Goal: Task Accomplishment & Management: Use online tool/utility

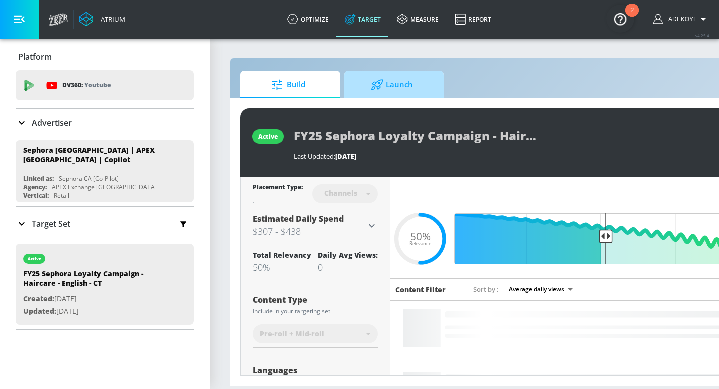
click at [374, 88] on icon at bounding box center [377, 84] width 12 height 11
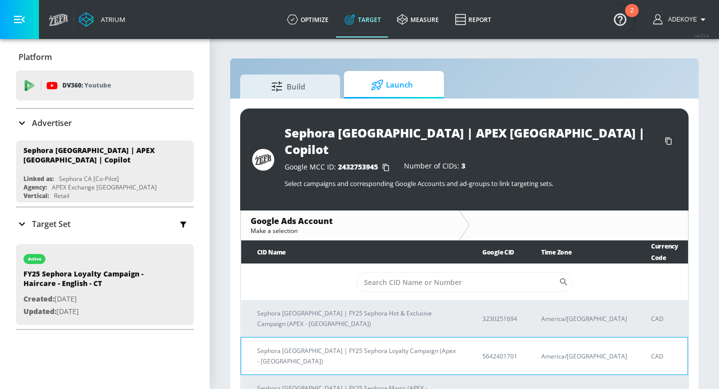
click at [368, 345] on p "Sephora Canada | FY25 Sephora Loyalty Campaign (Apex - Canada)" at bounding box center [357, 355] width 201 height 21
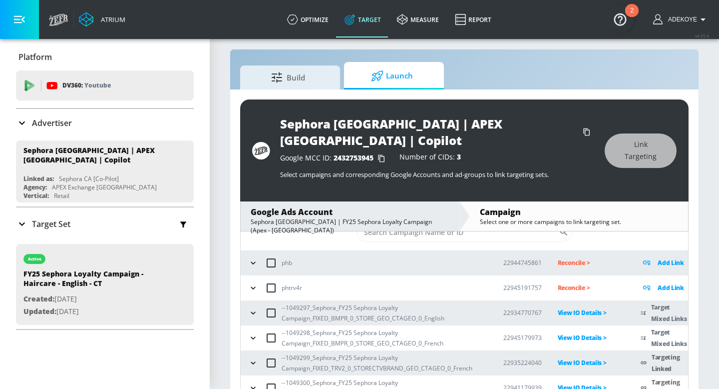
scroll to position [14, 0]
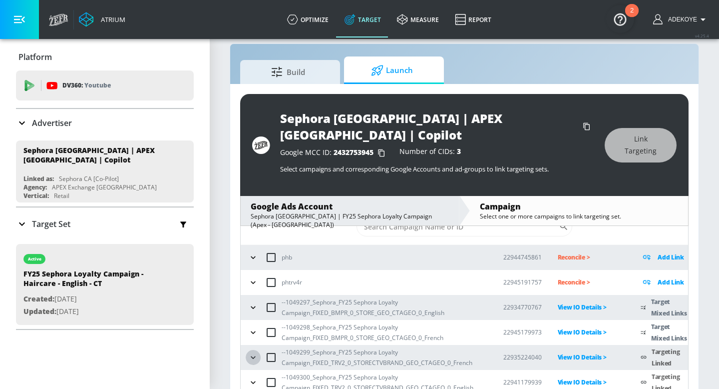
click at [253, 352] on icon "button" at bounding box center [253, 357] width 10 height 10
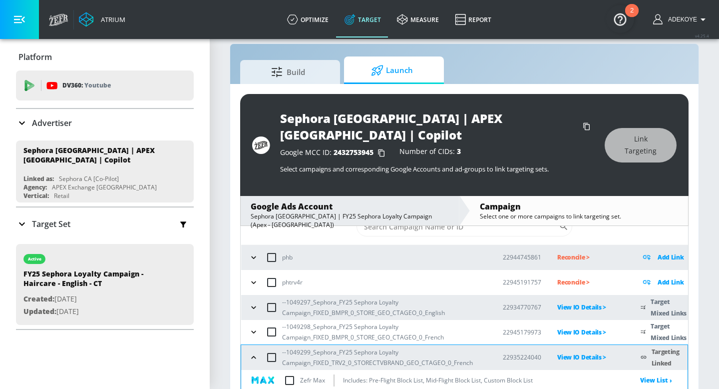
scroll to position [91, 0]
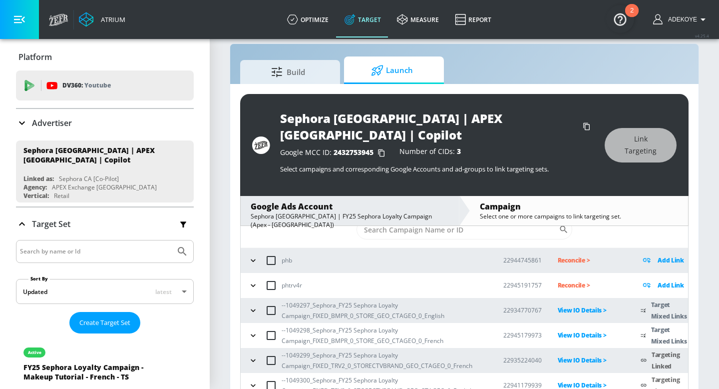
scroll to position [33, 0]
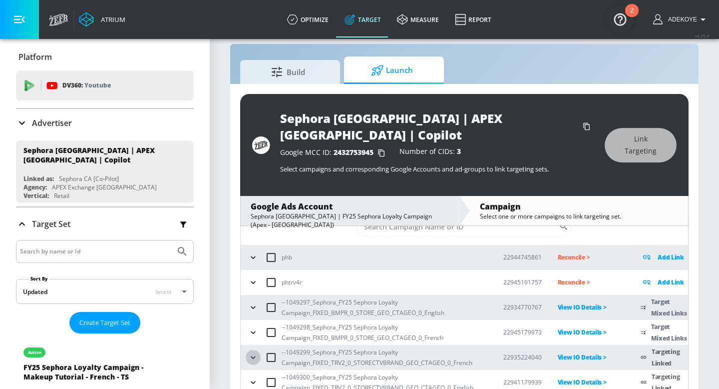
click at [253, 352] on icon "button" at bounding box center [253, 357] width 10 height 10
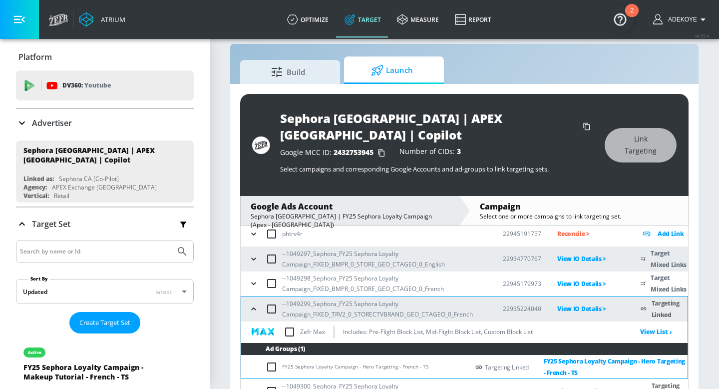
scroll to position [79, 0]
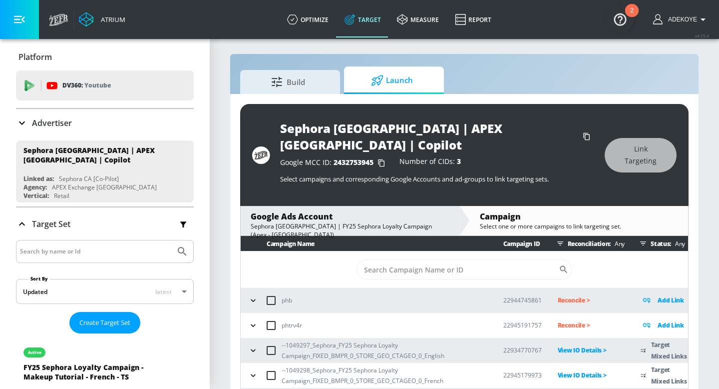
scroll to position [33, 0]
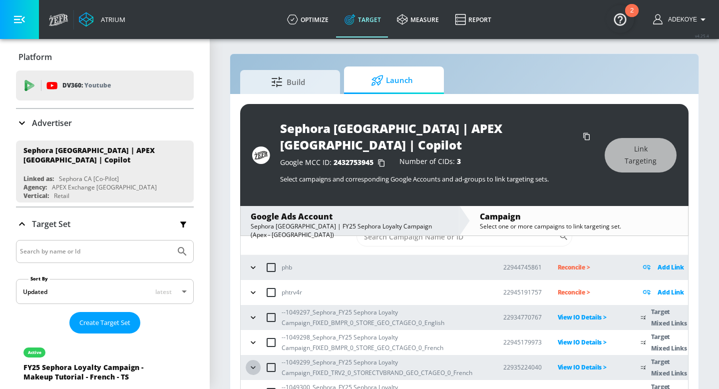
click at [251, 362] on icon "button" at bounding box center [253, 367] width 10 height 10
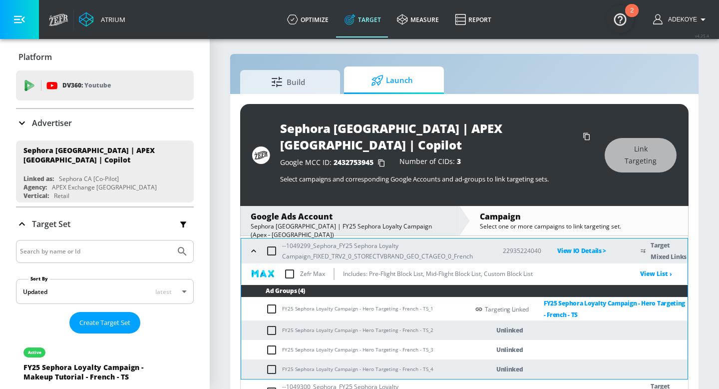
scroll to position [14, 0]
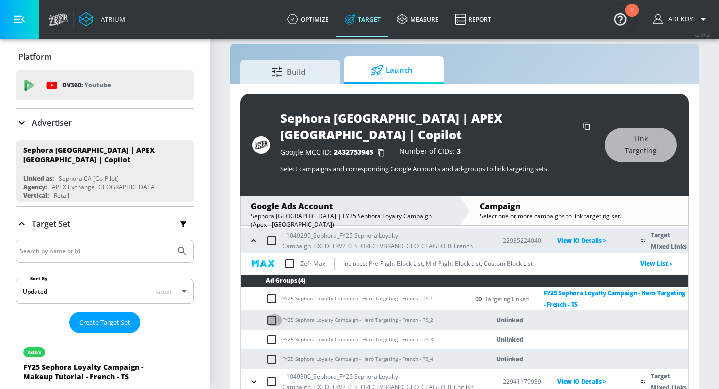
click at [273, 314] on input "checkbox" at bounding box center [274, 320] width 16 height 12
checkbox input "true"
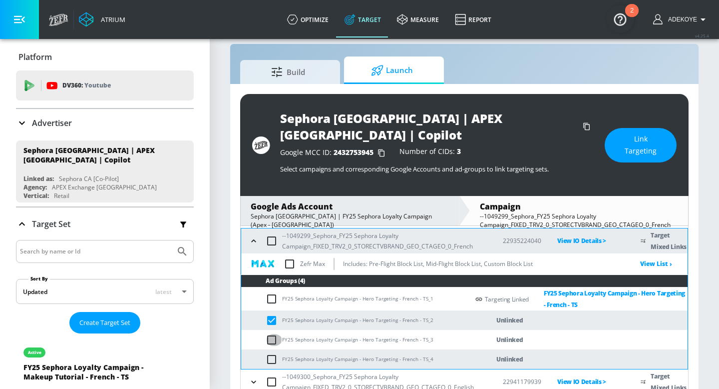
click at [272, 334] on input "checkbox" at bounding box center [274, 340] width 16 height 12
checkbox input "true"
click at [271, 353] on input "checkbox" at bounding box center [274, 359] width 16 height 12
checkbox input "true"
drag, startPoint x: 425, startPoint y: 341, endPoint x: 279, endPoint y: 347, distance: 146.4
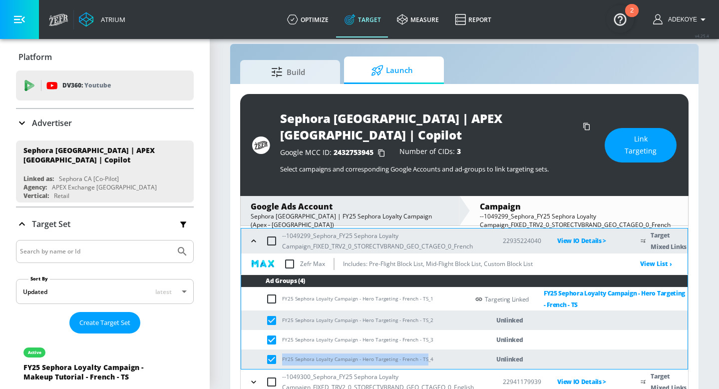
click at [279, 349] on td "FY25 Sephora Loyalty Campaign - Hero Targeting - French - TS_4" at bounding box center [355, 358] width 228 height 19
copy td "FY25 Sephora Loyalty Campaign - Hero Targeting - French - TS"
click at [637, 129] on button "Link Targeting" at bounding box center [641, 145] width 72 height 34
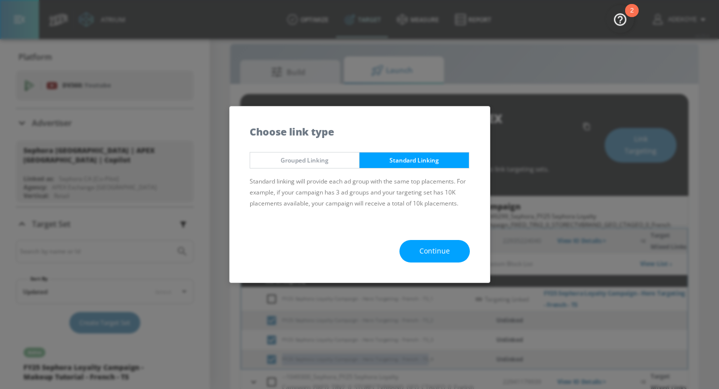
click at [332, 163] on span "Grouped Linking" at bounding box center [305, 160] width 94 height 10
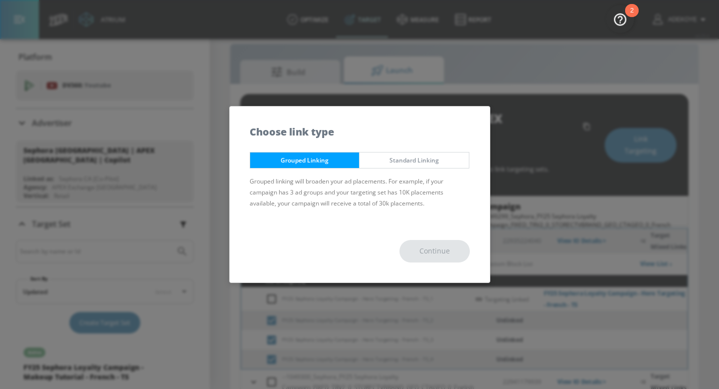
click at [457, 250] on div "Continue" at bounding box center [360, 251] width 260 height 62
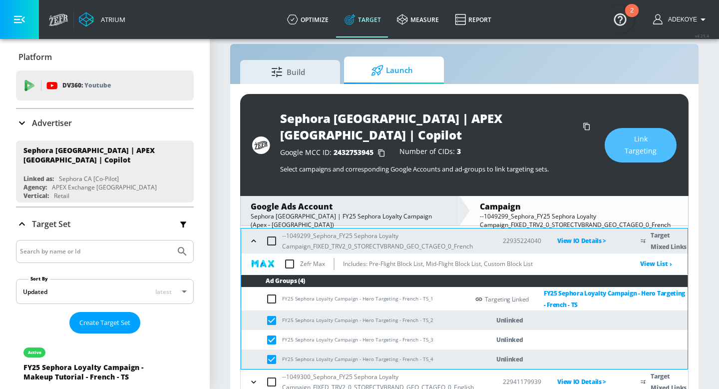
click at [625, 136] on span "Link Targeting" at bounding box center [641, 145] width 32 height 24
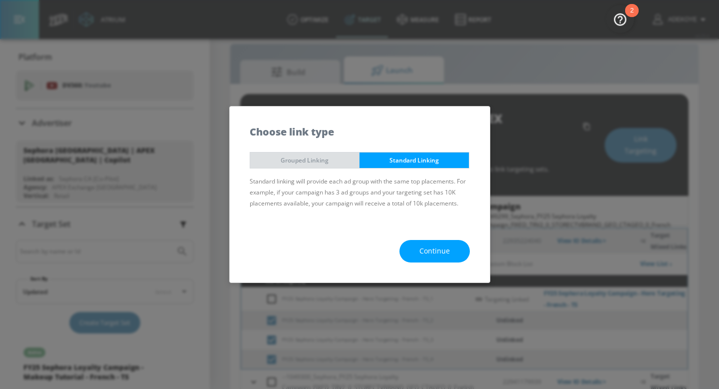
click at [333, 158] on span "Grouped Linking" at bounding box center [305, 160] width 94 height 10
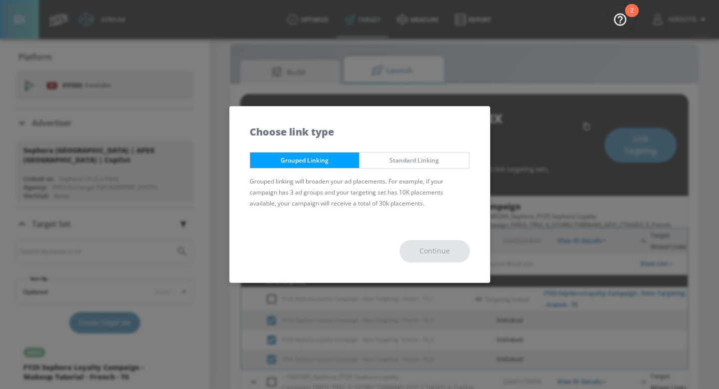
click at [436, 161] on span "Standard Linking" at bounding box center [414, 160] width 94 height 10
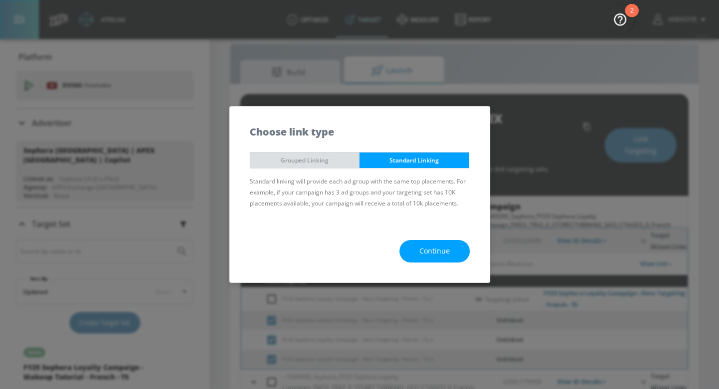
click at [330, 163] on span "Grouped Linking" at bounding box center [305, 160] width 94 height 10
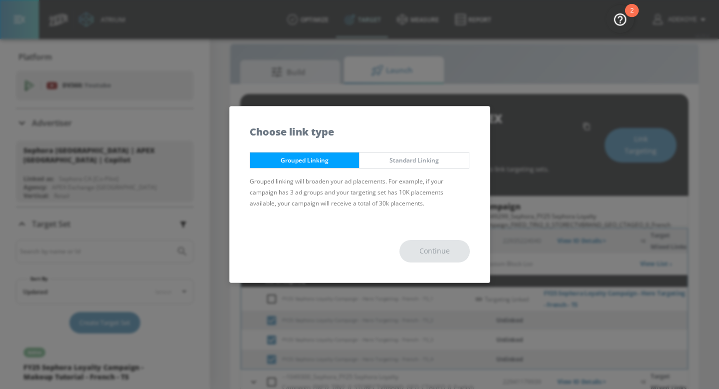
click at [430, 254] on div "Continue" at bounding box center [360, 251] width 260 height 62
click at [428, 257] on div "Continue" at bounding box center [360, 251] width 260 height 62
click at [427, 155] on span "Standard Linking" at bounding box center [414, 160] width 94 height 10
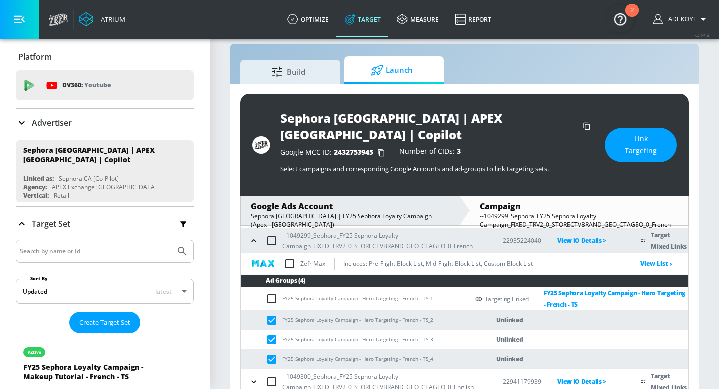
click at [273, 293] on input "checkbox" at bounding box center [274, 299] width 16 height 12
checkbox input "true"
click at [639, 144] on button "Link Targeting" at bounding box center [641, 145] width 72 height 34
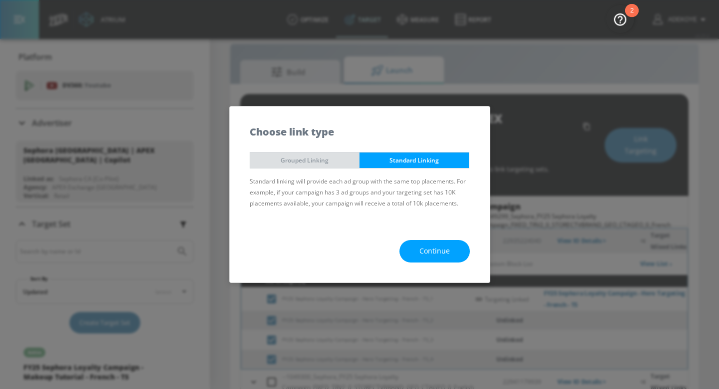
click at [291, 167] on button "Grouped Linking" at bounding box center [305, 160] width 110 height 16
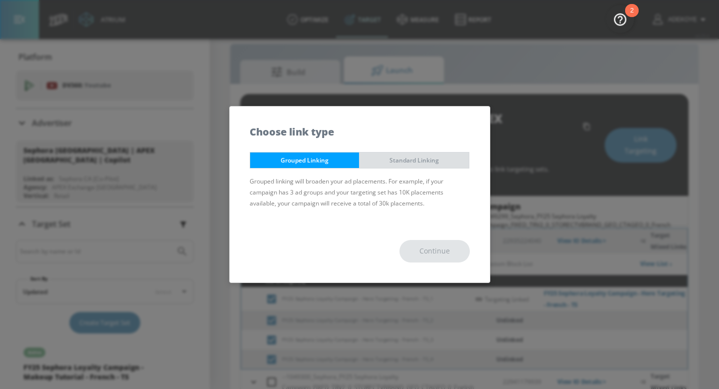
click at [438, 157] on span "Standard Linking" at bounding box center [414, 160] width 94 height 10
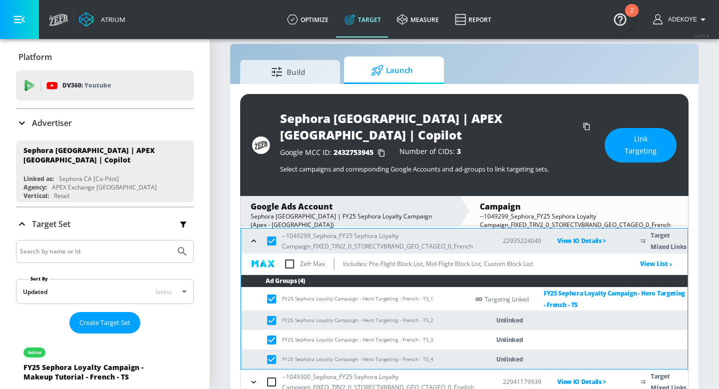
click at [271, 293] on input "checkbox" at bounding box center [274, 299] width 16 height 12
checkbox input "false"
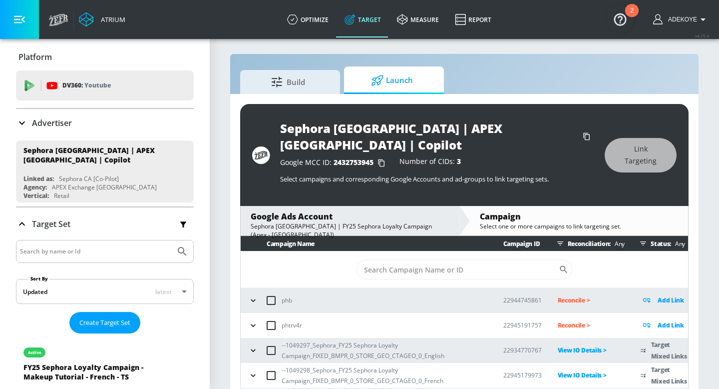
scroll to position [33, 0]
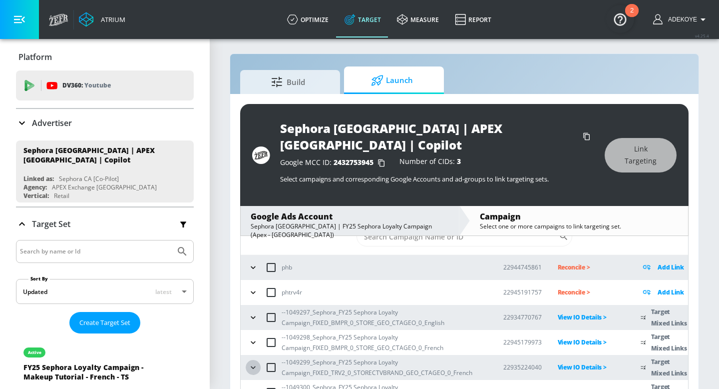
click at [253, 362] on icon "button" at bounding box center [253, 367] width 10 height 10
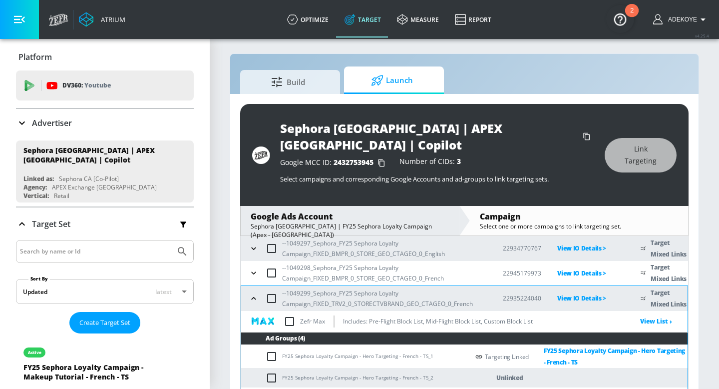
scroll to position [149, 0]
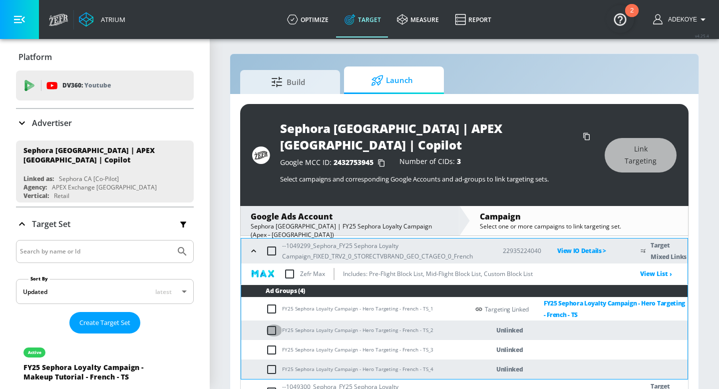
click at [276, 324] on input "checkbox" at bounding box center [274, 330] width 16 height 12
checkbox input "true"
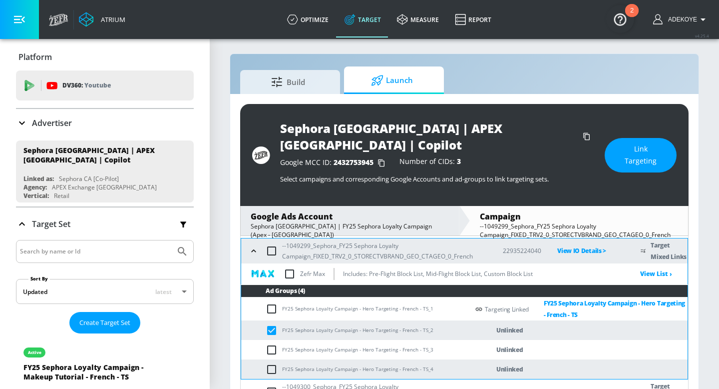
click at [272, 344] on input "checkbox" at bounding box center [274, 350] width 16 height 12
checkbox input "true"
click at [271, 363] on input "checkbox" at bounding box center [274, 369] width 16 height 12
checkbox input "true"
drag, startPoint x: 427, startPoint y: 310, endPoint x: 269, endPoint y: 313, distance: 157.8
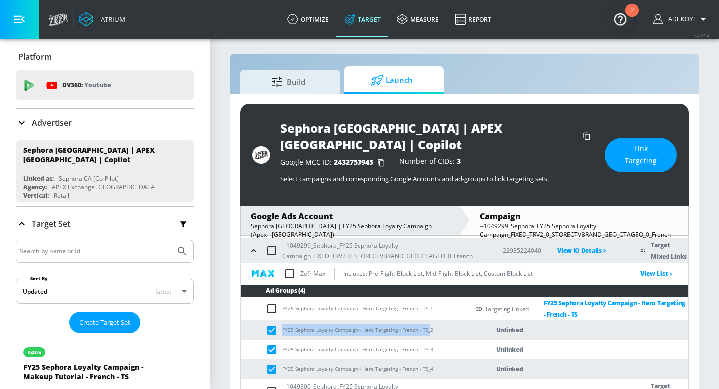
click at [269, 320] on td "FY25 Sephora Loyalty Campaign - Hero Targeting - French - TS_2" at bounding box center [355, 329] width 228 height 19
copy td "FY25 Sephora Loyalty Campaign - Hero Targeting - French - TS_"
click at [633, 149] on span "Link Targeting" at bounding box center [641, 155] width 32 height 24
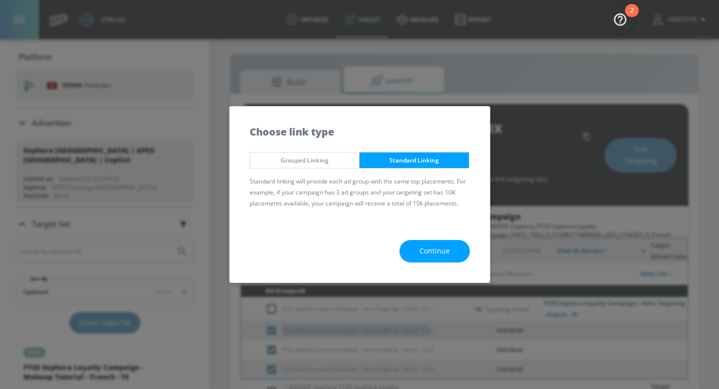
click at [324, 155] on span "Grouped Linking" at bounding box center [305, 160] width 94 height 10
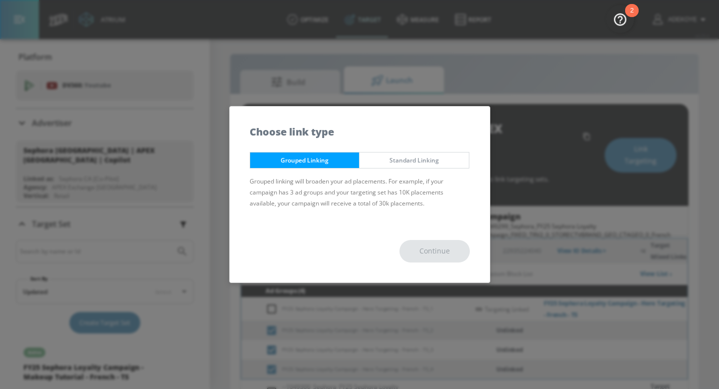
click at [437, 254] on div "Continue" at bounding box center [360, 251] width 260 height 62
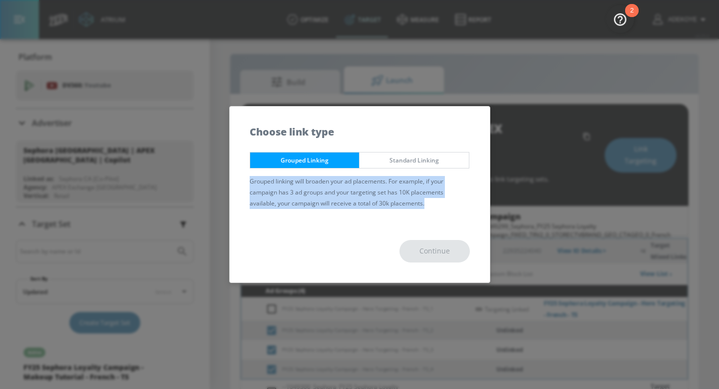
click at [437, 254] on div "Continue" at bounding box center [360, 251] width 260 height 62
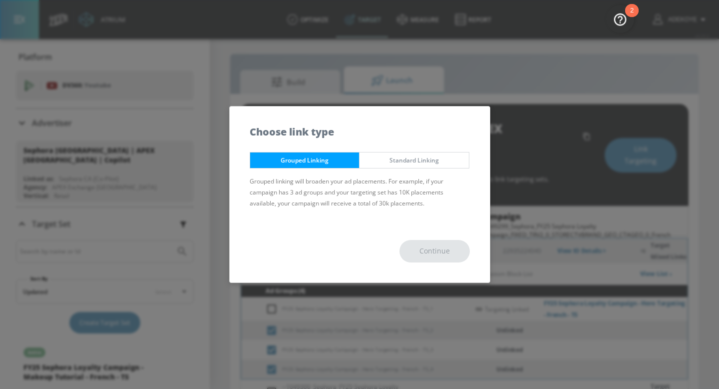
click at [374, 225] on div "Continue" at bounding box center [360, 251] width 260 height 62
click at [414, 157] on span "Standard Linking" at bounding box center [414, 160] width 94 height 10
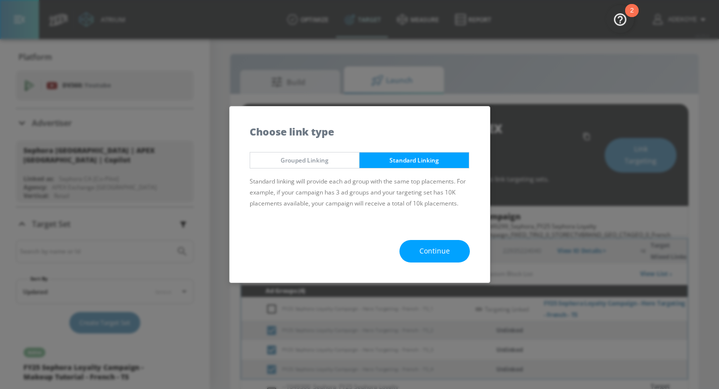
click at [434, 245] on span "Continue" at bounding box center [434, 251] width 30 height 12
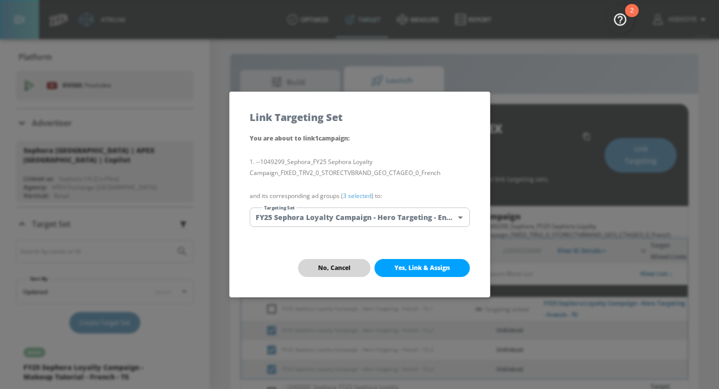
click at [330, 269] on span "No, Cancel" at bounding box center [334, 268] width 32 height 8
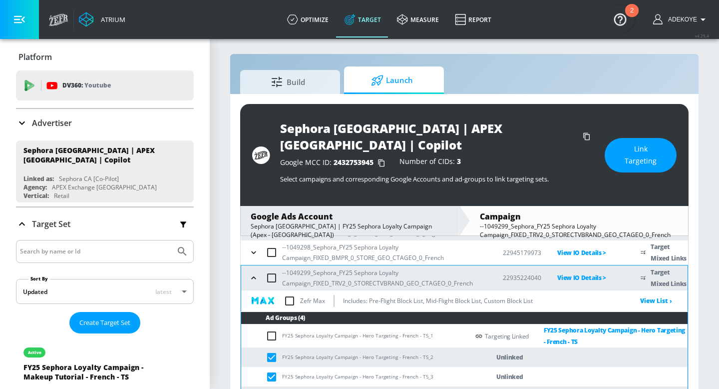
scroll to position [116, 0]
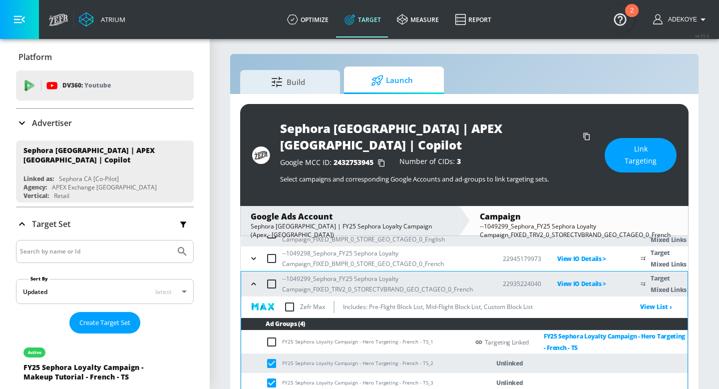
click at [273, 273] on input "checkbox" at bounding box center [271, 283] width 21 height 21
checkbox input "true"
click at [628, 152] on span "Link Targeting" at bounding box center [641, 155] width 32 height 24
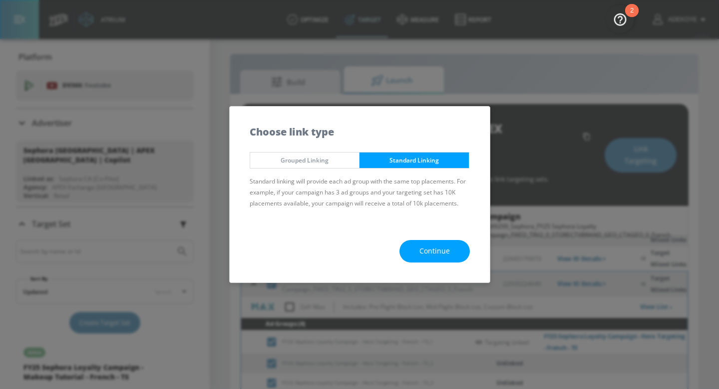
click at [333, 158] on span "Grouped Linking" at bounding box center [305, 160] width 94 height 10
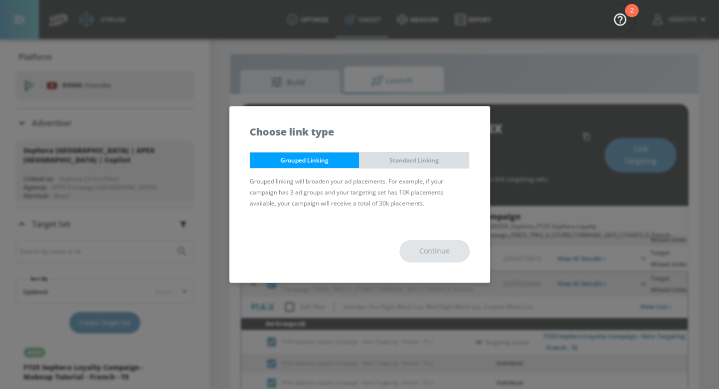
click at [413, 160] on span "Standard Linking" at bounding box center [414, 160] width 94 height 10
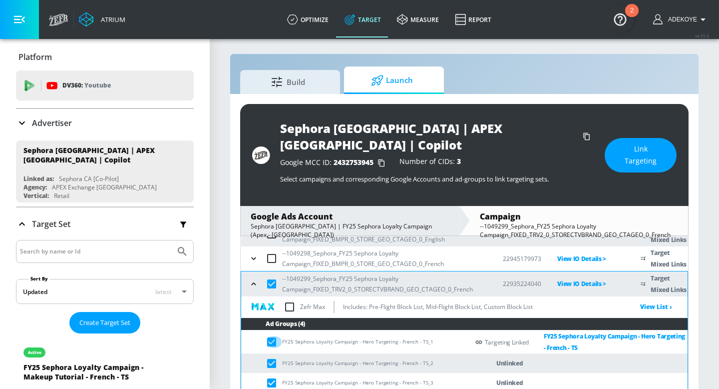
click at [275, 336] on input "checkbox" at bounding box center [274, 342] width 16 height 12
checkbox input "false"
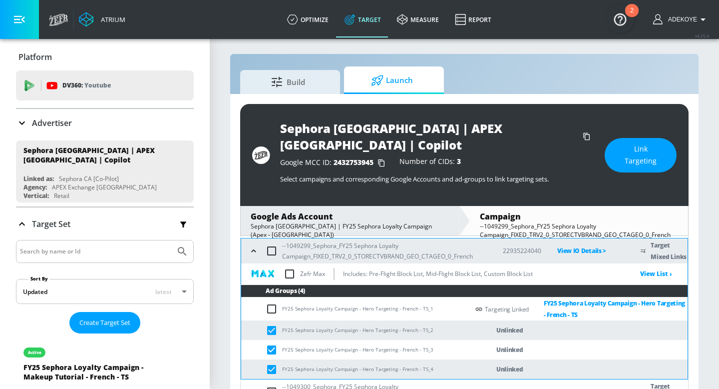
scroll to position [14, 0]
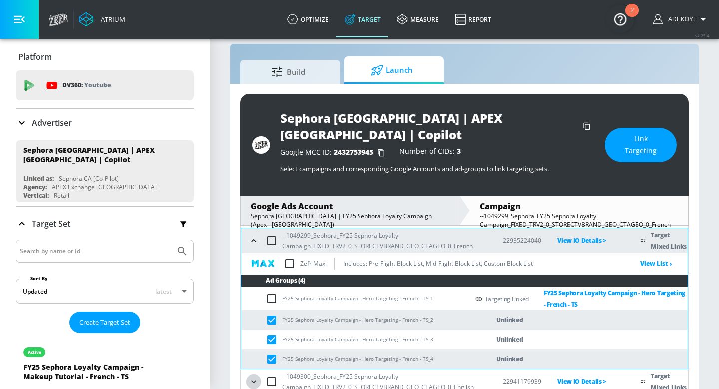
click at [254, 377] on icon "button" at bounding box center [254, 382] width 10 height 10
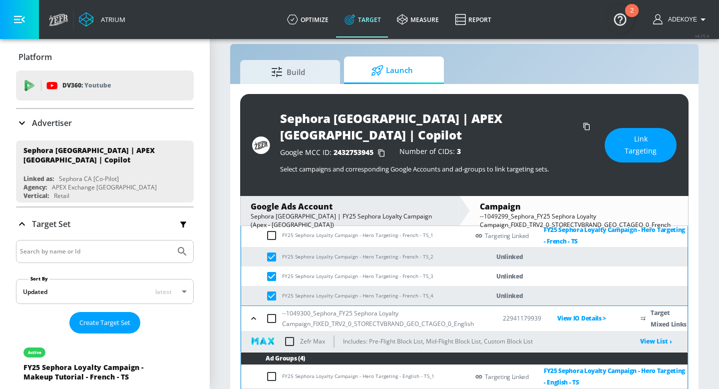
scroll to position [248, 0]
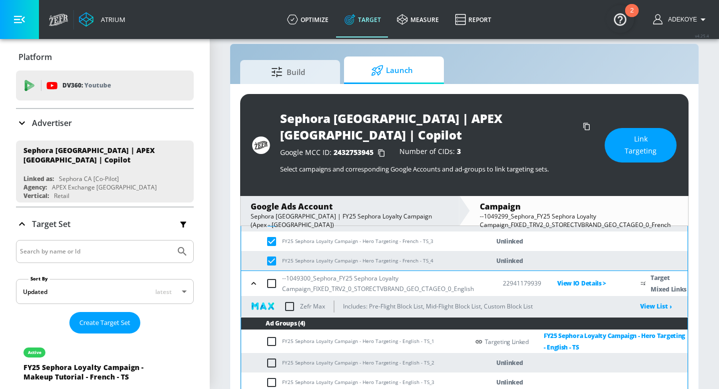
click at [275, 255] on input "checkbox" at bounding box center [274, 261] width 16 height 12
checkbox input "false"
click at [275, 235] on input "checkbox" at bounding box center [274, 241] width 16 height 12
checkbox input "false"
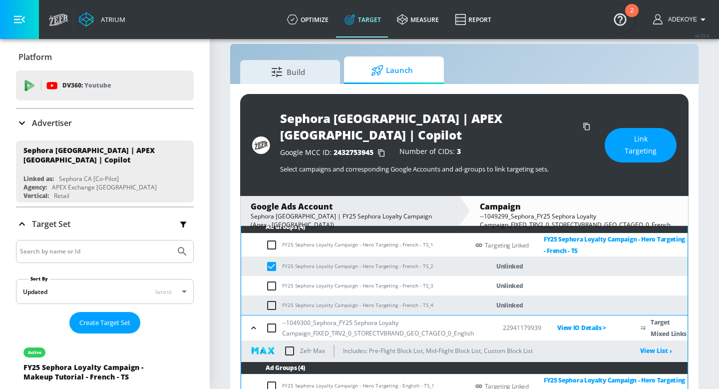
scroll to position [180, 0]
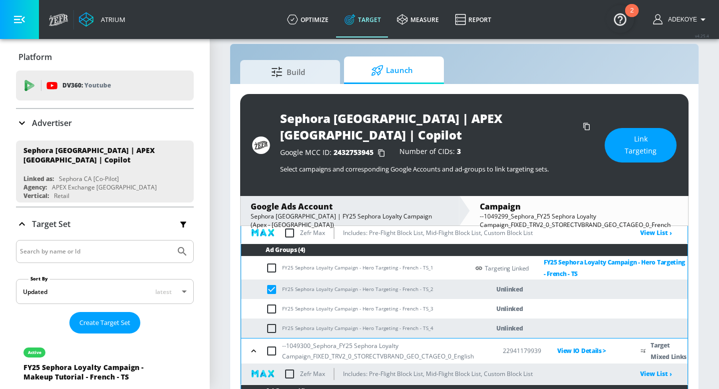
click at [274, 283] on input "checkbox" at bounding box center [274, 289] width 16 height 12
checkbox input "false"
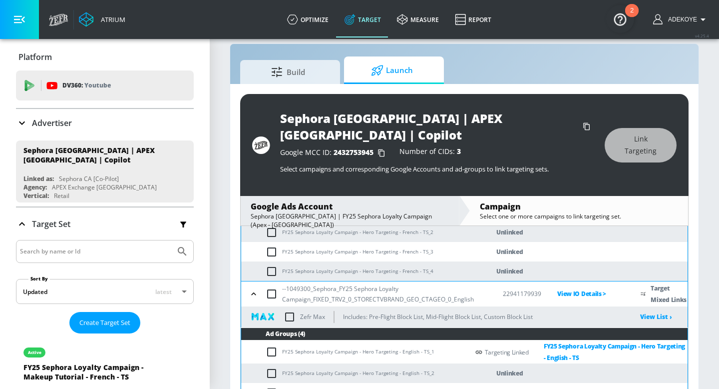
scroll to position [266, 0]
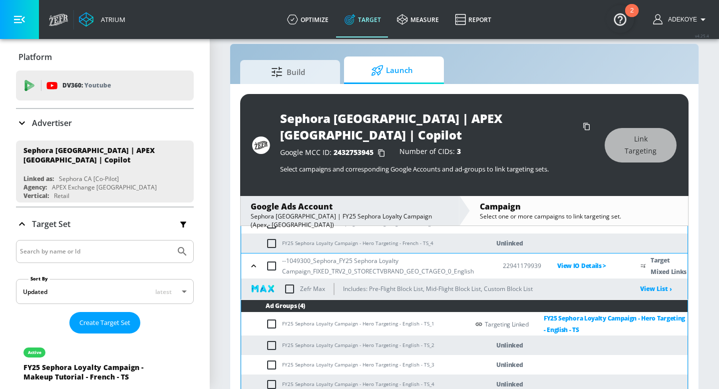
click at [275, 339] on input "checkbox" at bounding box center [274, 345] width 16 height 12
checkbox input "true"
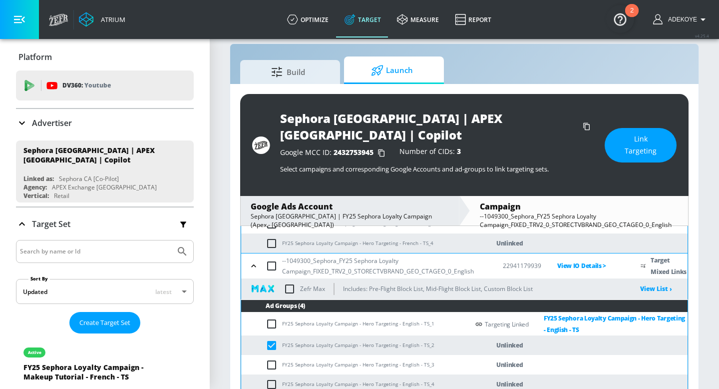
click at [274, 359] on input "checkbox" at bounding box center [274, 365] width 16 height 12
checkbox input "true"
click at [273, 378] on input "checkbox" at bounding box center [274, 384] width 16 height 12
checkbox input "true"
drag, startPoint x: 428, startPoint y: 328, endPoint x: 281, endPoint y: 327, distance: 147.3
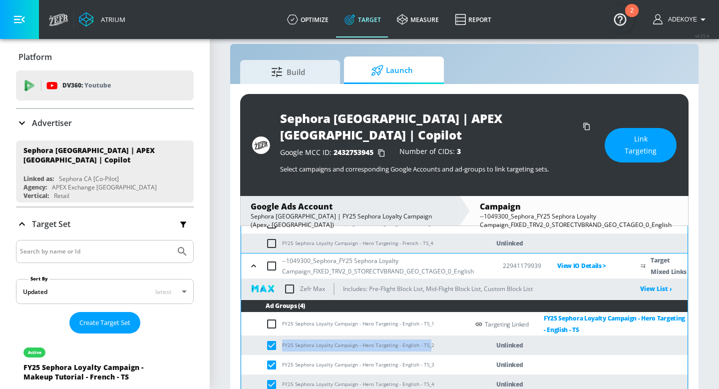
click at [281, 335] on td "FY25 Sephora Loyalty Campaign - Hero Targeting - English - TS_2" at bounding box center [355, 344] width 228 height 19
copy td "FY25 Sephora Loyalty Campaign - Hero Targeting - English - TS_"
click at [648, 138] on span "Link Targeting" at bounding box center [641, 145] width 32 height 24
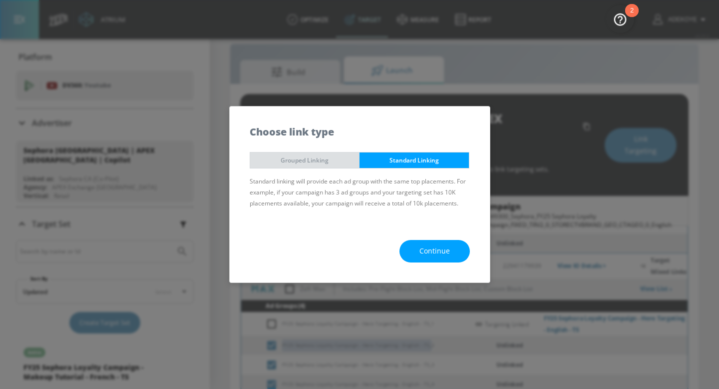
click at [336, 158] on span "Grouped Linking" at bounding box center [305, 160] width 94 height 10
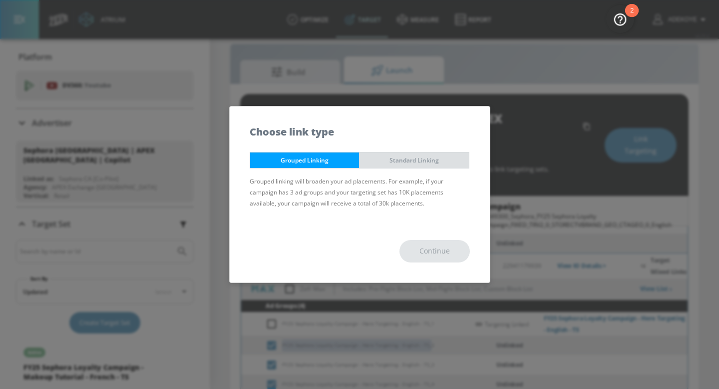
click at [421, 162] on span "Standard Linking" at bounding box center [414, 160] width 94 height 10
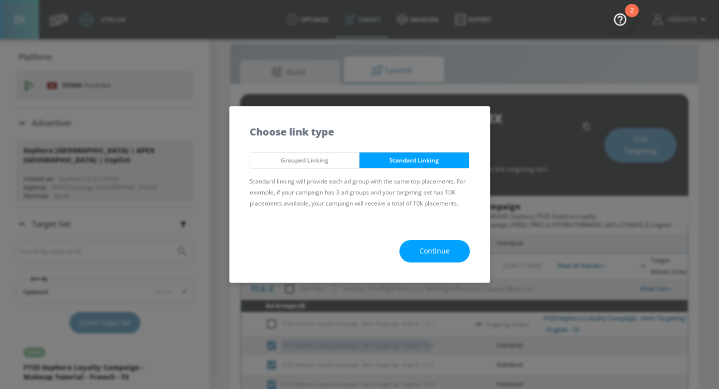
click at [308, 158] on span "Grouped Linking" at bounding box center [305, 160] width 94 height 10
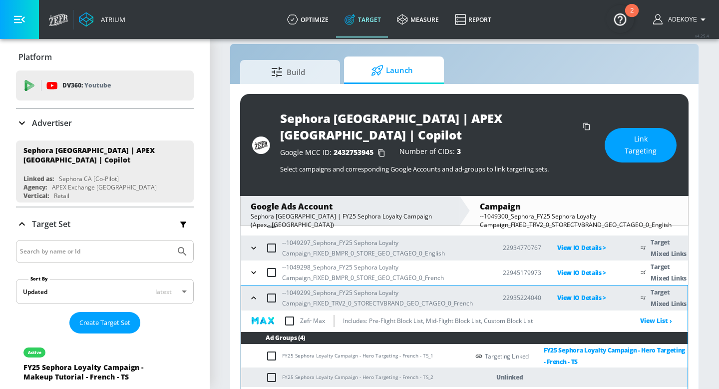
scroll to position [81, 0]
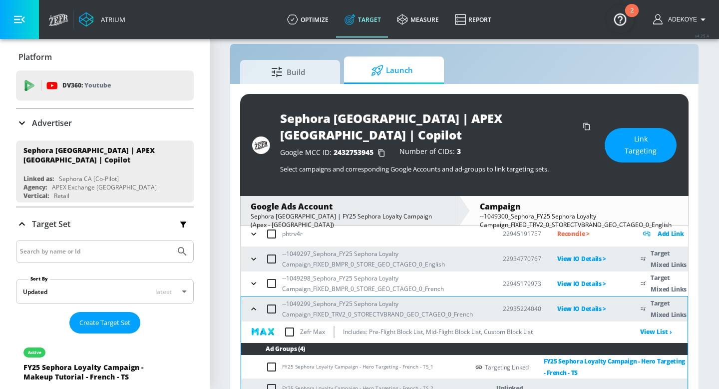
click at [254, 254] on icon "button" at bounding box center [254, 259] width 10 height 10
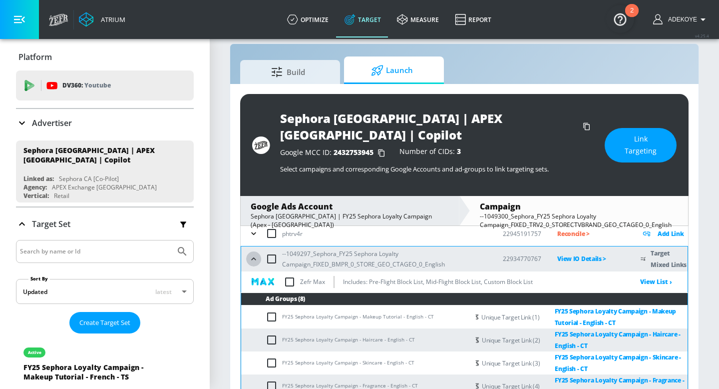
click at [254, 257] on icon "button" at bounding box center [253, 258] width 4 height 2
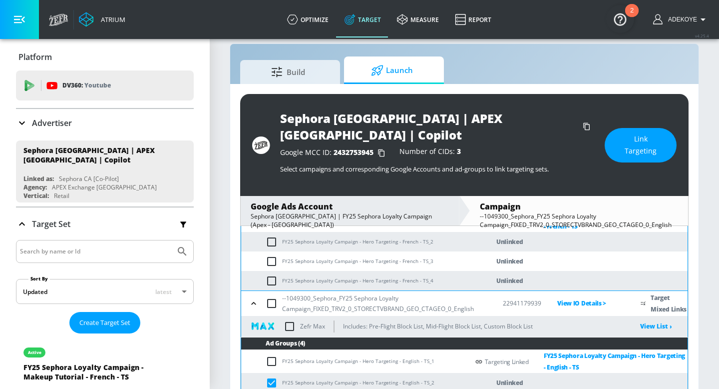
scroll to position [266, 0]
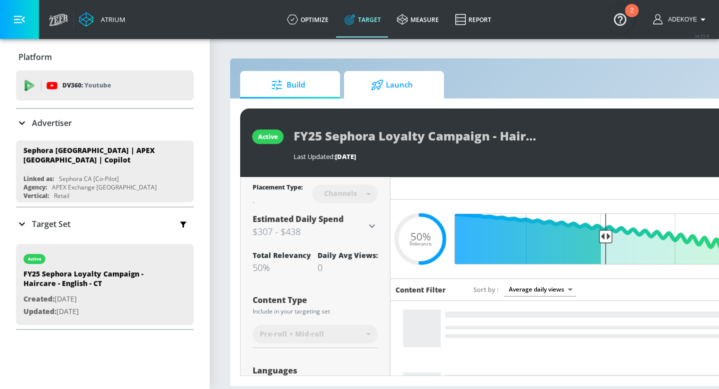
click at [402, 85] on span "Launch" at bounding box center [392, 85] width 76 height 24
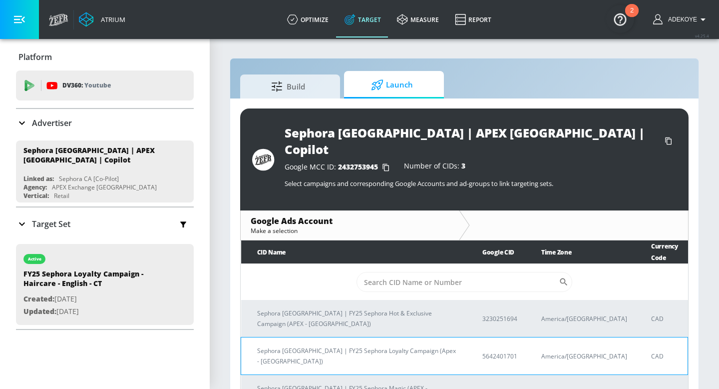
click at [357, 345] on p "Sephora [GEOGRAPHIC_DATA] | FY25 Sephora Loyalty Campaign (Apex - [GEOGRAPHIC_D…" at bounding box center [357, 355] width 201 height 21
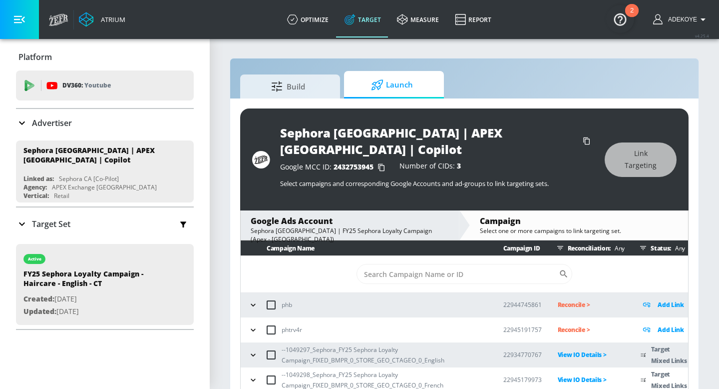
scroll to position [33, 0]
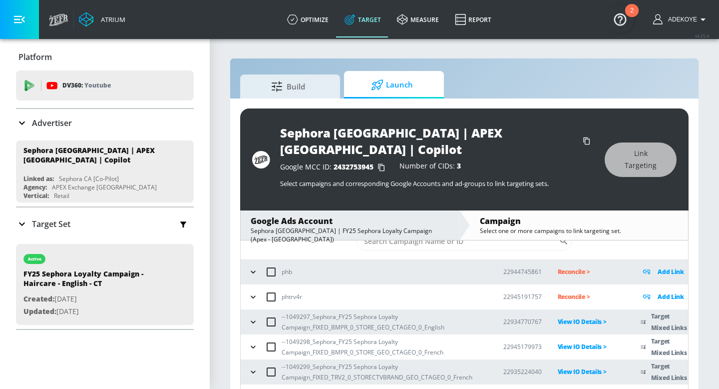
click at [259, 364] on button "button" at bounding box center [253, 371] width 15 height 15
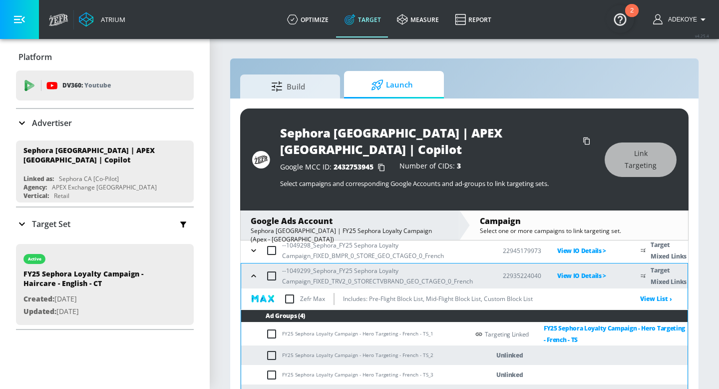
scroll to position [127, 0]
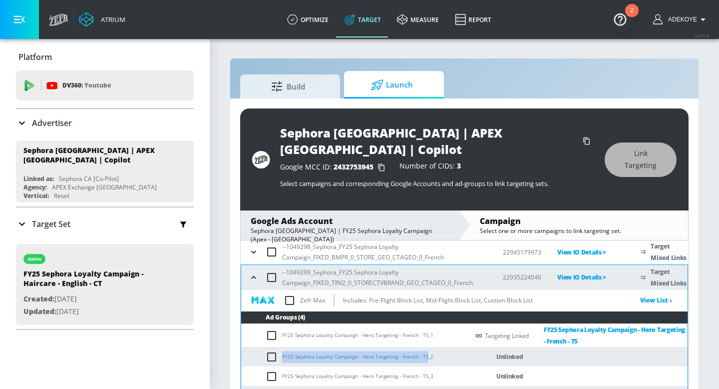
drag, startPoint x: 426, startPoint y: 340, endPoint x: 281, endPoint y: 342, distance: 144.8
click at [281, 347] on td "FY25 Sephora Loyalty Campaign - Hero Targeting - French - TS_2" at bounding box center [355, 356] width 228 height 19
copy td "FY25 Sephora Loyalty Campaign - Hero Targeting - French - TS"
click at [268, 351] on input "checkbox" at bounding box center [274, 357] width 16 height 12
checkbox input "true"
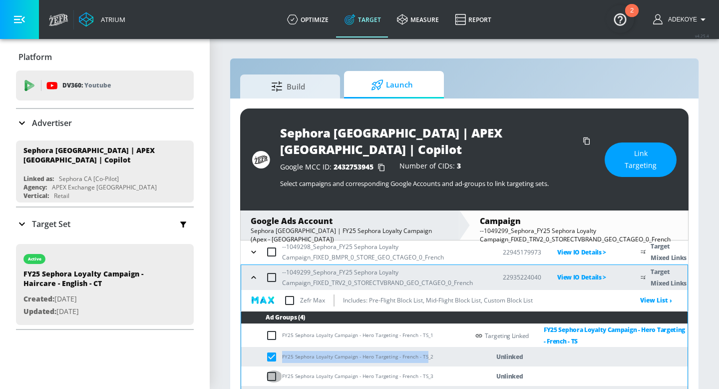
click at [274, 370] on input "checkbox" at bounding box center [274, 376] width 16 height 12
checkbox input "true"
click at [273, 388] on input "checkbox" at bounding box center [274, 396] width 16 height 12
checkbox input "true"
click at [631, 149] on span "Link Targeting" at bounding box center [641, 159] width 32 height 24
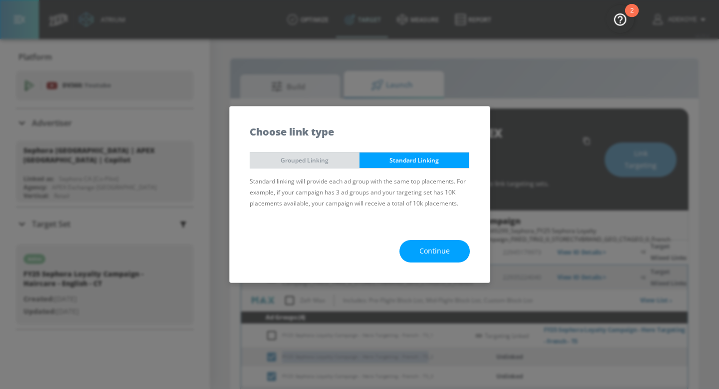
click at [334, 161] on span "Grouped Linking" at bounding box center [305, 160] width 94 height 10
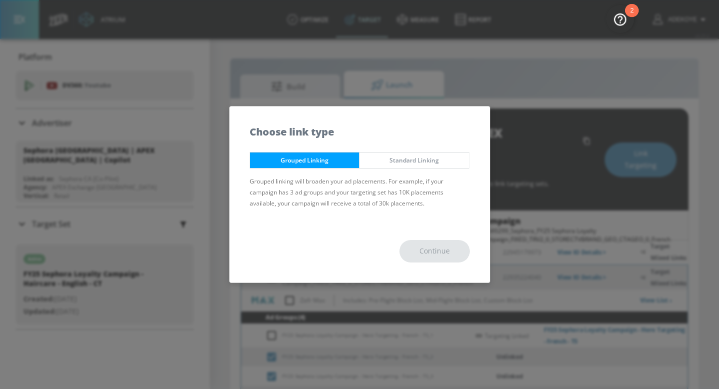
click at [434, 251] on div "Continue" at bounding box center [360, 251] width 260 height 62
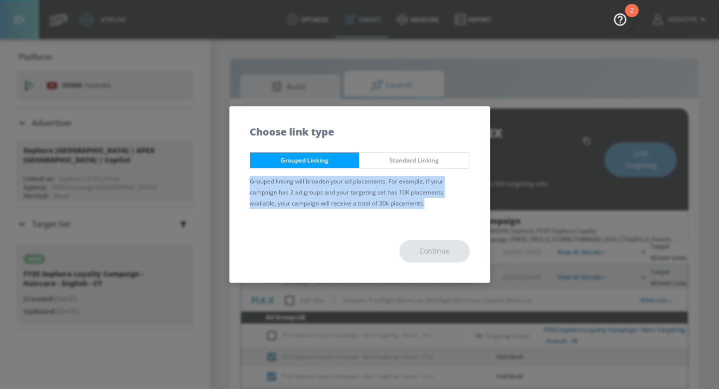
click at [434, 251] on div "Continue" at bounding box center [360, 251] width 260 height 62
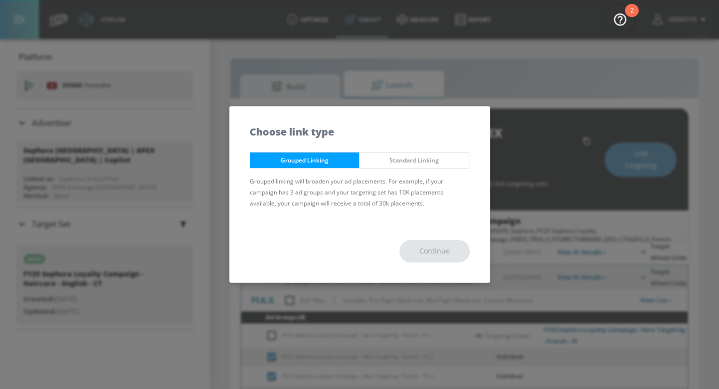
click at [408, 230] on div "Continue" at bounding box center [360, 251] width 260 height 62
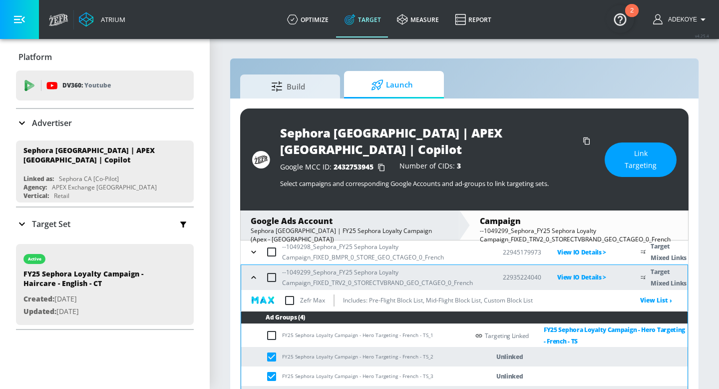
click at [273, 329] on input "checkbox" at bounding box center [274, 335] width 16 height 12
checkbox input "true"
click at [634, 153] on span "Link Targeting" at bounding box center [641, 159] width 32 height 24
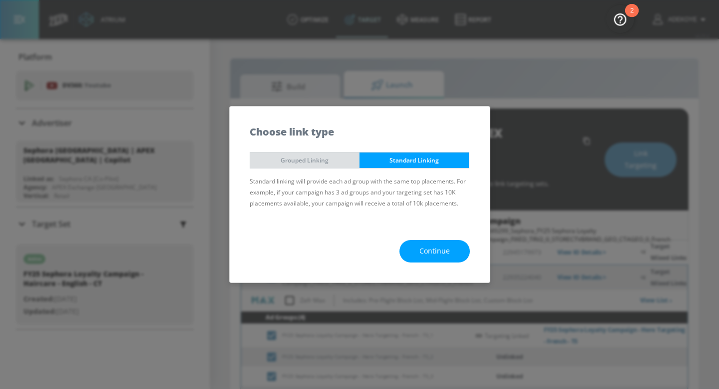
click at [321, 161] on span "Grouped Linking" at bounding box center [305, 160] width 94 height 10
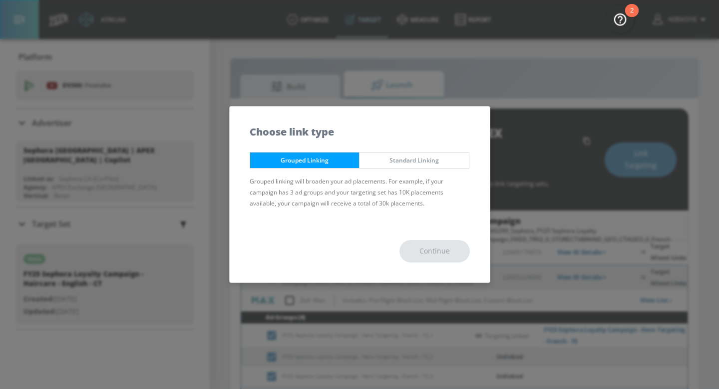
click at [414, 160] on span "Standard Linking" at bounding box center [414, 160] width 94 height 10
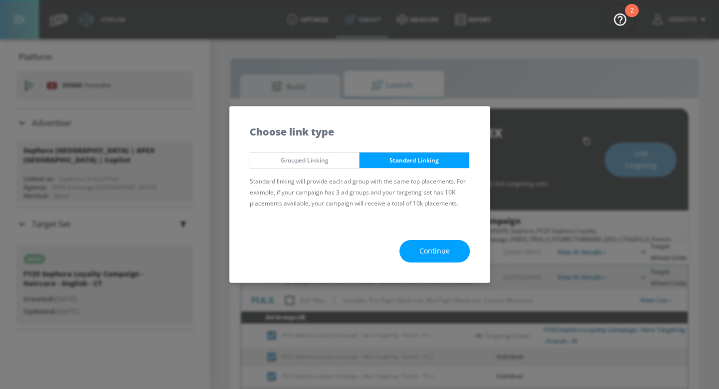
click at [300, 158] on span "Grouped Linking" at bounding box center [305, 160] width 94 height 10
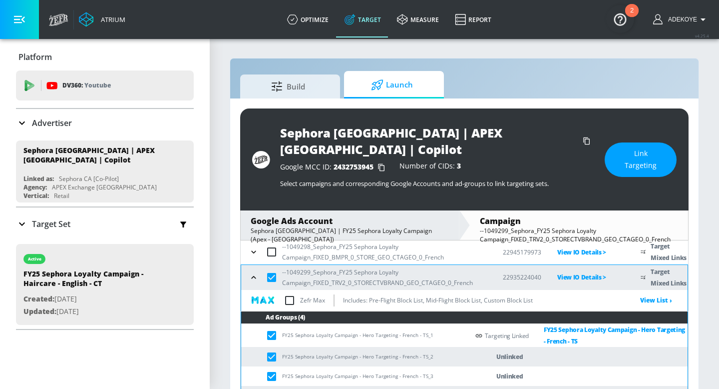
scroll to position [14, 0]
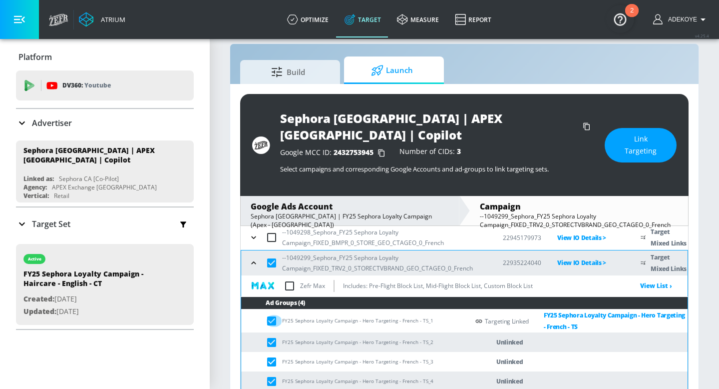
click at [271, 315] on input "checkbox" at bounding box center [274, 321] width 16 height 12
checkbox input "false"
click at [625, 141] on span "Link Targeting" at bounding box center [641, 145] width 32 height 24
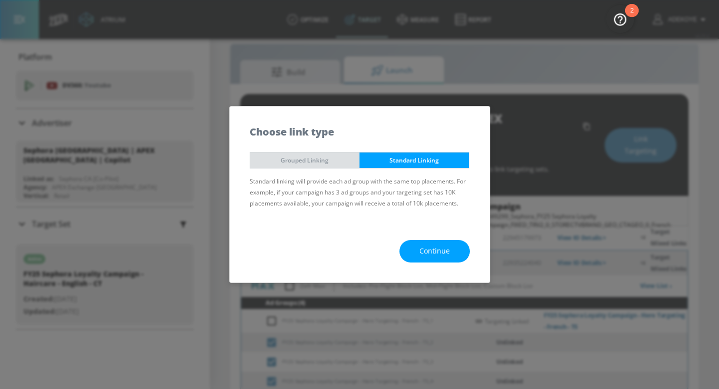
click at [329, 163] on span "Grouped Linking" at bounding box center [305, 160] width 94 height 10
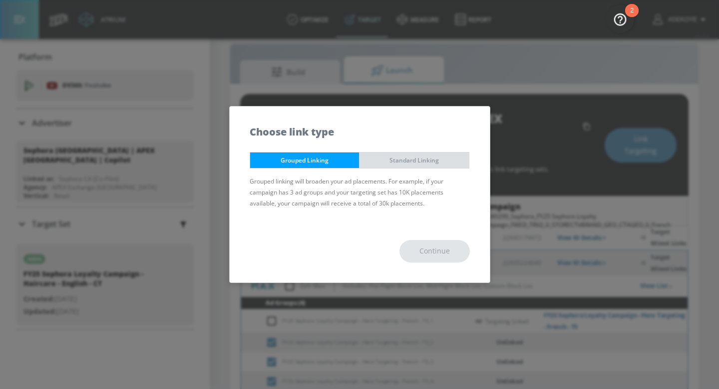
click at [430, 161] on span "Standard Linking" at bounding box center [414, 160] width 94 height 10
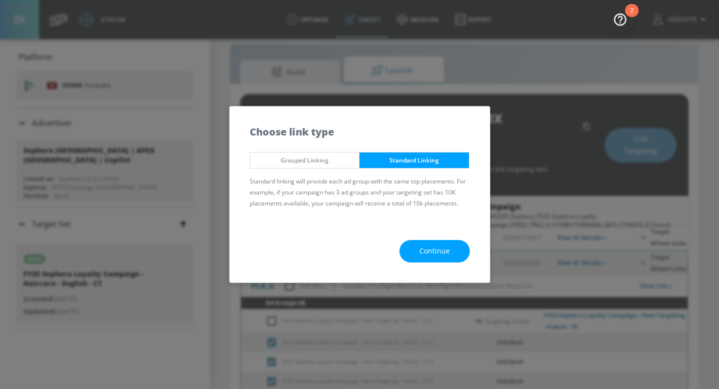
click at [435, 255] on span "Continue" at bounding box center [434, 251] width 30 height 12
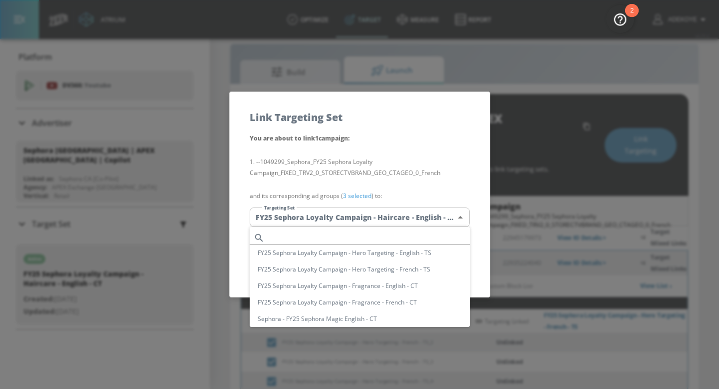
click at [398, 219] on body "Atrium optimize Target measure Report optimize Target measure Report v 4.25.4 A…" at bounding box center [359, 195] width 719 height 419
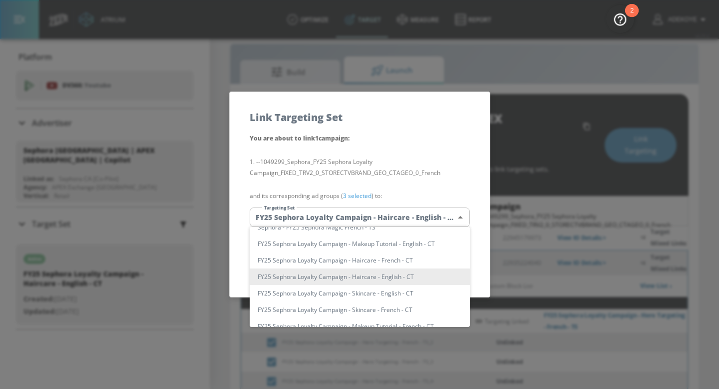
click at [396, 214] on div at bounding box center [359, 194] width 719 height 389
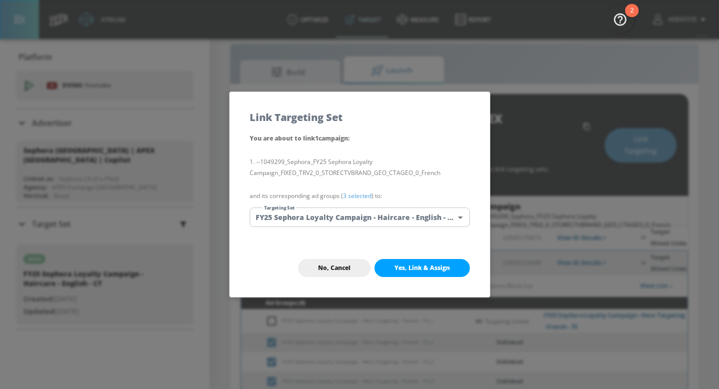
click at [396, 214] on div "FY25 Sephora Loyalty Campaign - Hero Targeting - English - TS FY25 Sephora Loya…" at bounding box center [359, 194] width 719 height 389
click at [343, 267] on span "No, Cancel" at bounding box center [334, 268] width 32 height 8
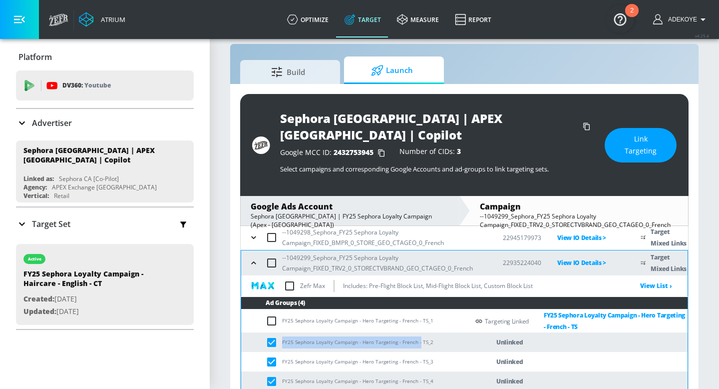
drag, startPoint x: 418, startPoint y: 325, endPoint x: 282, endPoint y: 325, distance: 136.3
click at [282, 332] on td "FY25 Sephora Loyalty Campaign - Hero Targeting - French - TS_2" at bounding box center [355, 341] width 228 height 19
copy td "FY25 Sephora Loyalty Campaign - Hero Targeting - French -"
click at [640, 134] on span "Link Targeting" at bounding box center [641, 145] width 32 height 24
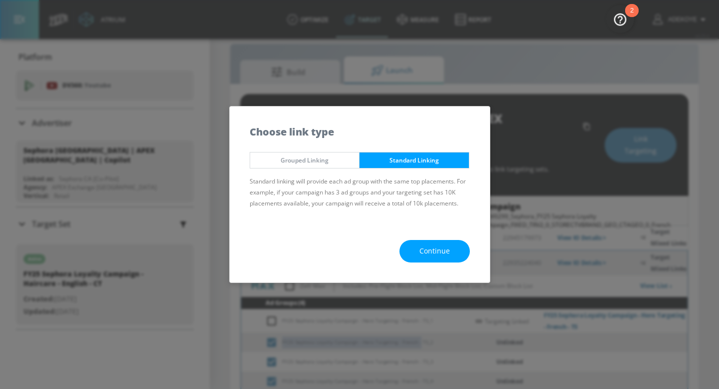
click at [427, 250] on span "Continue" at bounding box center [434, 251] width 30 height 12
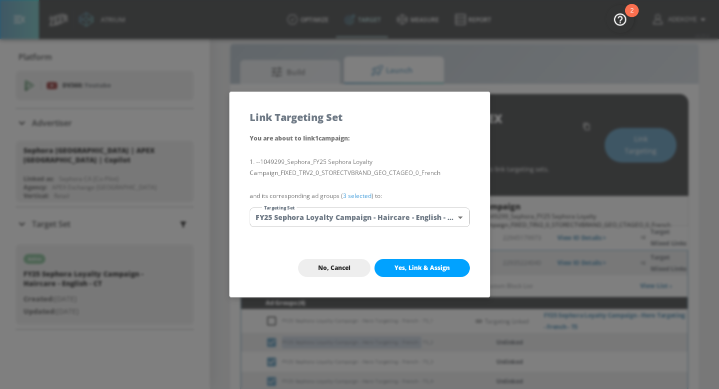
click at [368, 219] on body "Atrium optimize Target measure Report optimize Target measure Report v 4.25.4 A…" at bounding box center [359, 195] width 719 height 419
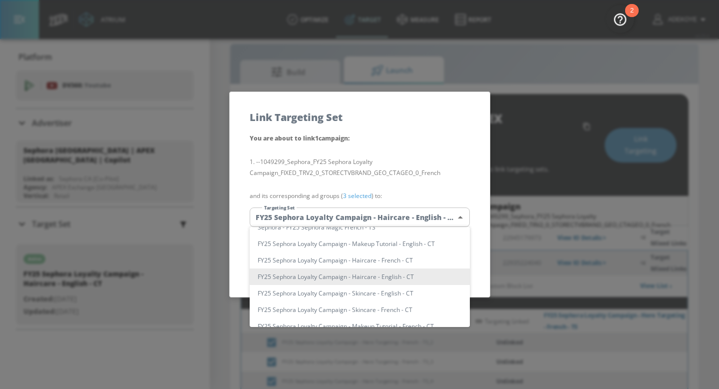
click at [367, 214] on div at bounding box center [359, 194] width 719 height 389
click at [367, 214] on div "FY25 Sephora Loyalty Campaign - Hero Targeting - English - TS FY25 Sephora Loya…" at bounding box center [359, 194] width 719 height 389
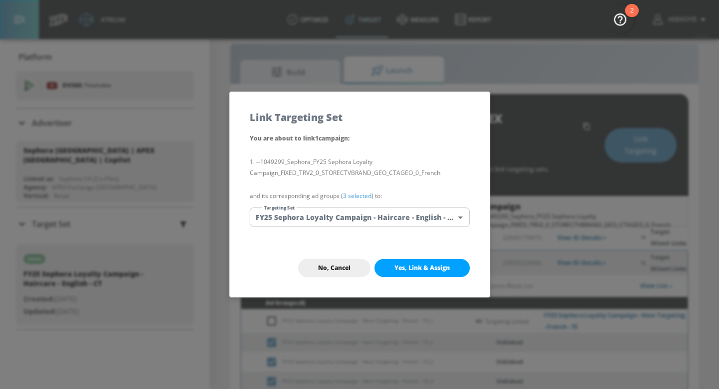
click at [367, 215] on body "Atrium optimize Target measure Report optimize Target measure Report v 4.25.4 A…" at bounding box center [359, 195] width 719 height 419
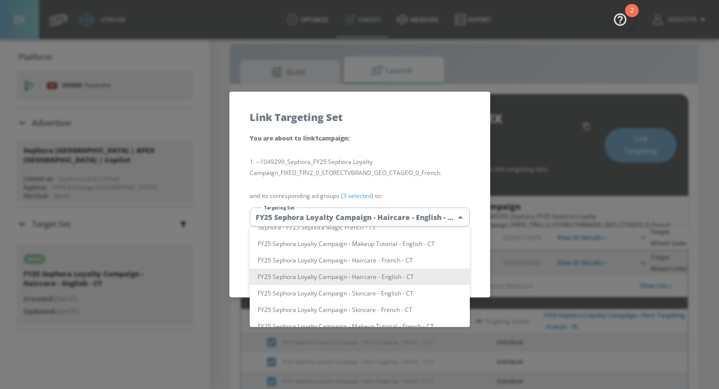
scroll to position [0, 0]
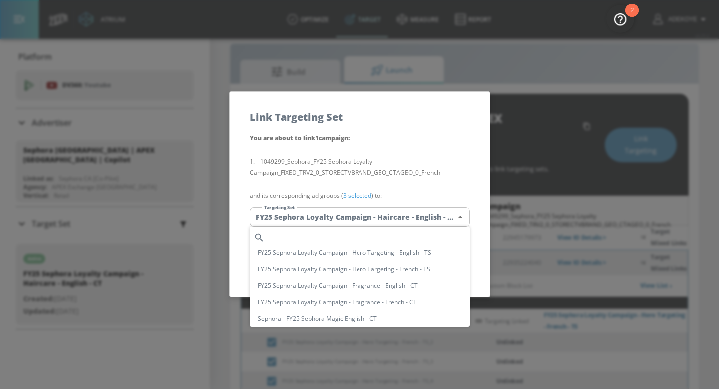
click at [338, 235] on input "text" at bounding box center [369, 237] width 201 height 13
paste input "FY25 Sephora Loyalty Campaign - Hero Targeting - French -"
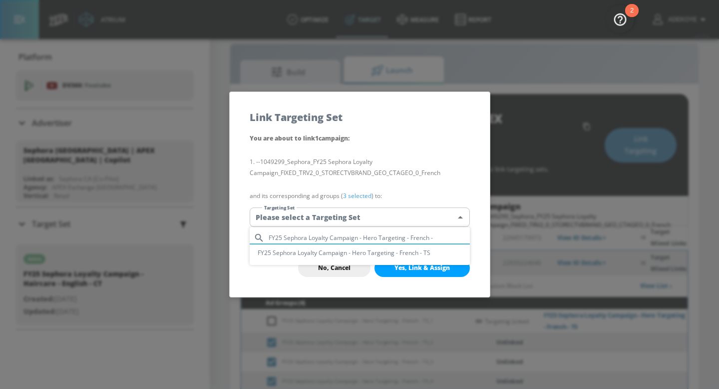
type input "FY25 Sephora Loyalty Campaign - Hero Targeting - French -"
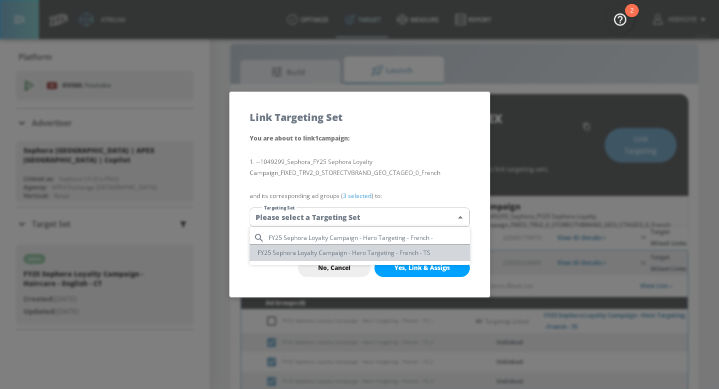
click at [373, 252] on li "FY25 Sephora Loyalty Campaign - Hero Targeting - French - TS" at bounding box center [360, 252] width 220 height 16
type input "8efcfae3-bd74-4350-b018-ae014f2b1f96"
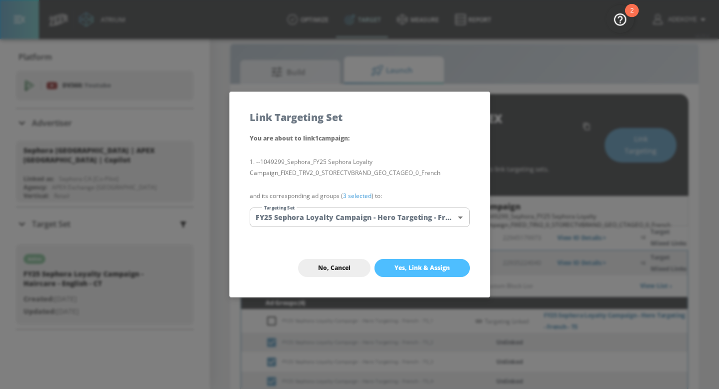
click at [427, 269] on span "Yes, Link & Assign" at bounding box center [422, 268] width 55 height 8
checkbox input "false"
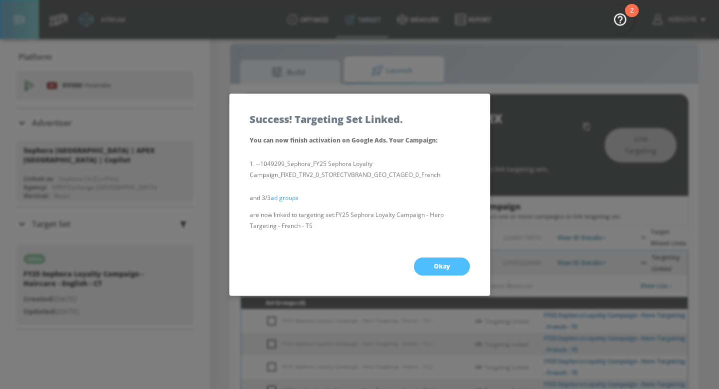
click at [459, 267] on button "Okay" at bounding box center [442, 266] width 56 height 18
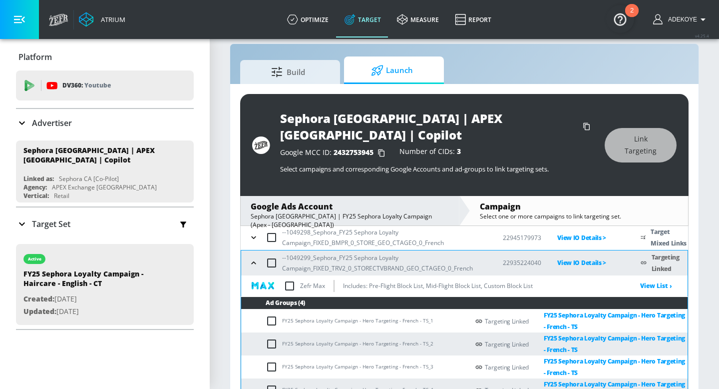
scroll to position [160, 0]
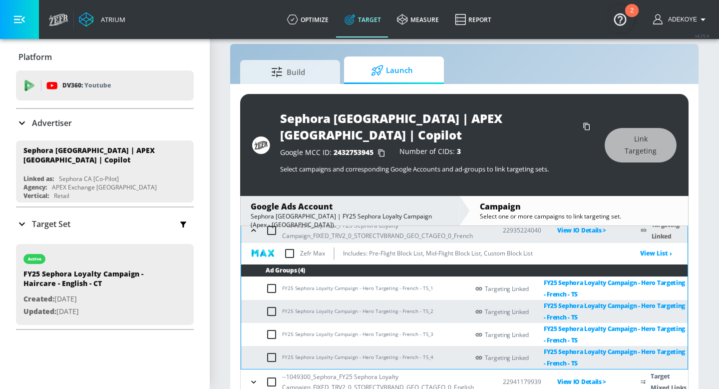
click at [249, 377] on icon "button" at bounding box center [254, 382] width 10 height 10
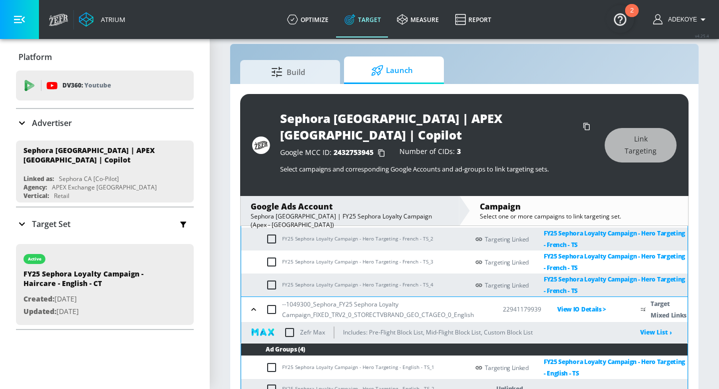
scroll to position [276, 0]
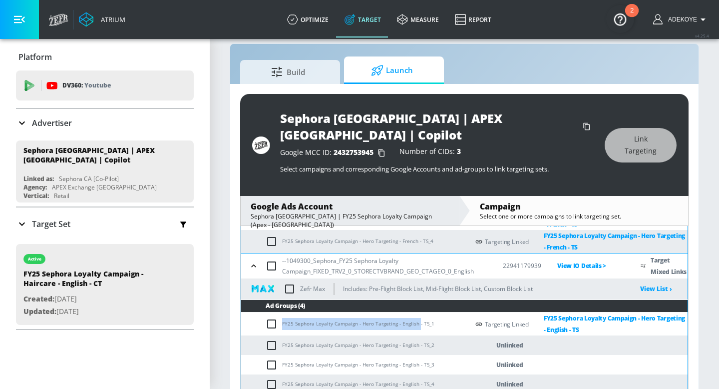
drag, startPoint x: 417, startPoint y: 307, endPoint x: 315, endPoint y: 288, distance: 103.5
click at [315, 300] on table "Ad Groups (4) FY25 Sephora Loyalty Campaign - Hero Targeting - English - TS_1 T…" at bounding box center [464, 347] width 446 height 94
copy table "FY25 Sephora Loyalty Campaign - Hero Targeting - English"
click at [274, 339] on input "checkbox" at bounding box center [274, 345] width 16 height 12
checkbox input "true"
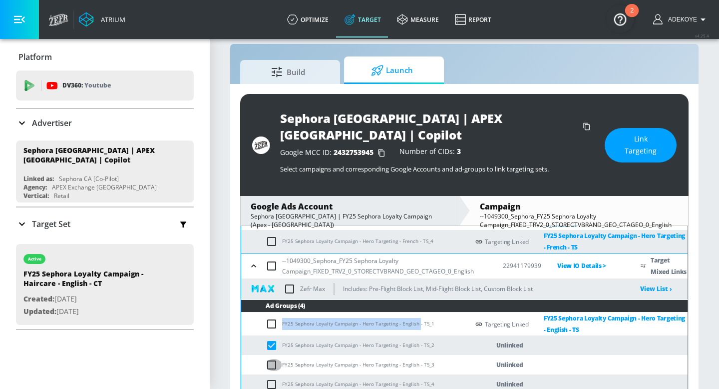
click at [272, 359] on input "checkbox" at bounding box center [274, 365] width 16 height 12
checkbox input "true"
click at [271, 378] on input "checkbox" at bounding box center [274, 384] width 16 height 12
checkbox input "true"
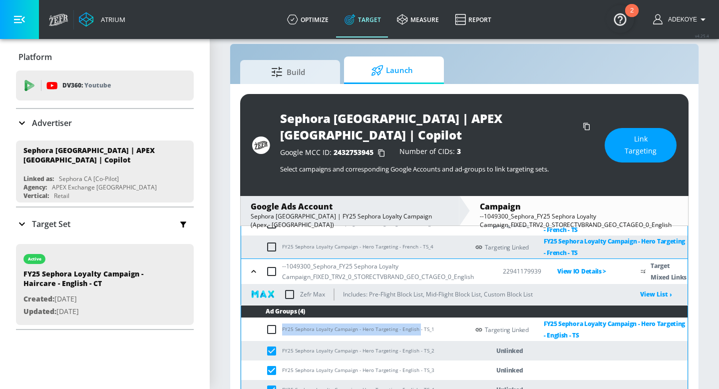
scroll to position [269, 0]
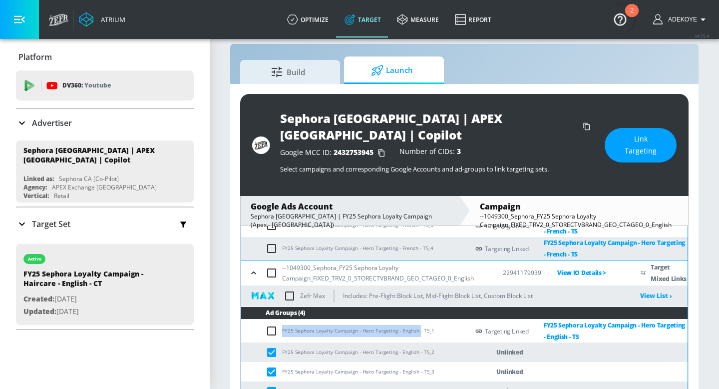
copy table "FY25 Sephora Loyalty Campaign - Hero Targeting - English"
click at [656, 142] on span "Link Targeting" at bounding box center [641, 145] width 32 height 24
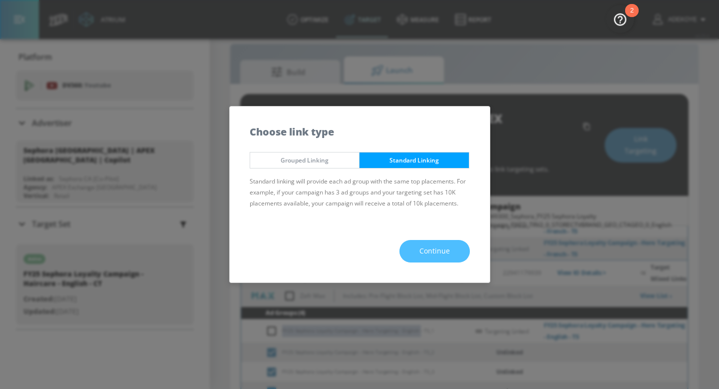
click at [422, 242] on button "Continue" at bounding box center [435, 251] width 70 height 22
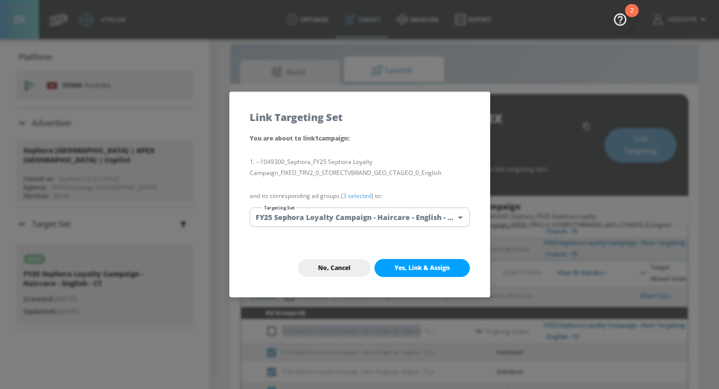
click at [386, 219] on body "Atrium optimize Target measure Report optimize Target measure Report v 4.25.4 A…" at bounding box center [359, 195] width 719 height 419
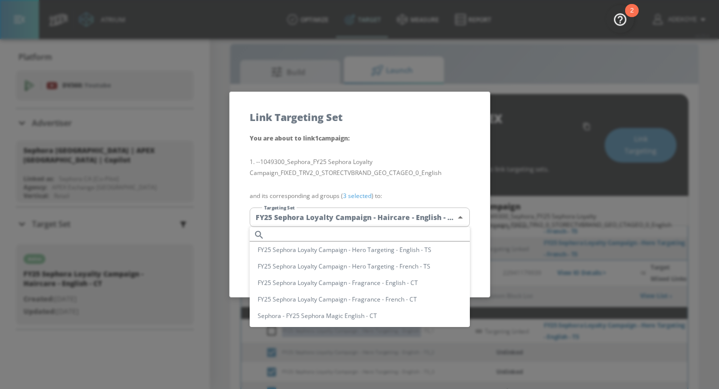
scroll to position [0, 0]
click at [375, 237] on input "text" at bounding box center [369, 237] width 201 height 13
paste input "FY25 Sephora Loyalty Campaign - Hero Targeting - English"
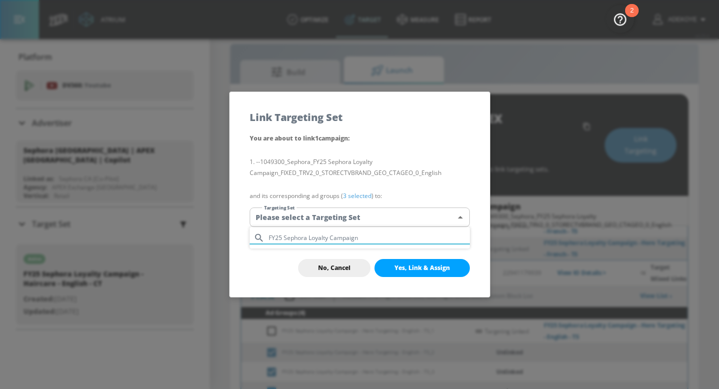
type input "FY25 Sephora Loyalty Campaign"
click at [349, 271] on div at bounding box center [359, 194] width 719 height 389
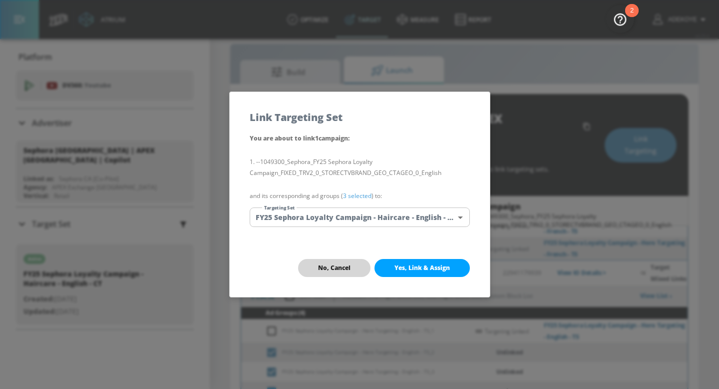
click at [350, 266] on span "No, Cancel" at bounding box center [334, 268] width 32 height 8
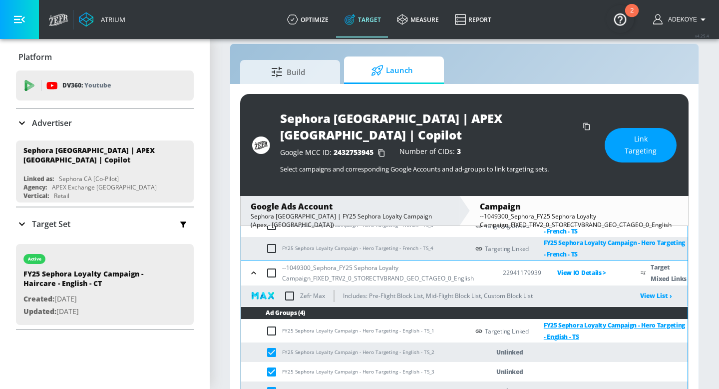
drag, startPoint x: 584, startPoint y: 317, endPoint x: 534, endPoint y: 309, distance: 50.6
drag, startPoint x: 539, startPoint y: 309, endPoint x: 629, endPoint y: 370, distance: 107.9
click at [625, 137] on span "Link Targeting" at bounding box center [641, 145] width 32 height 24
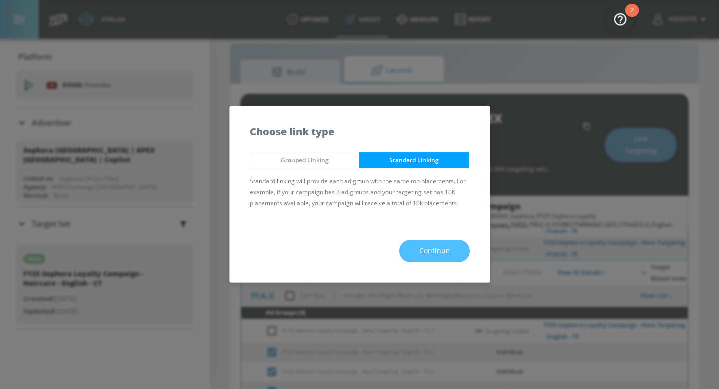
click at [435, 250] on span "Continue" at bounding box center [434, 251] width 30 height 12
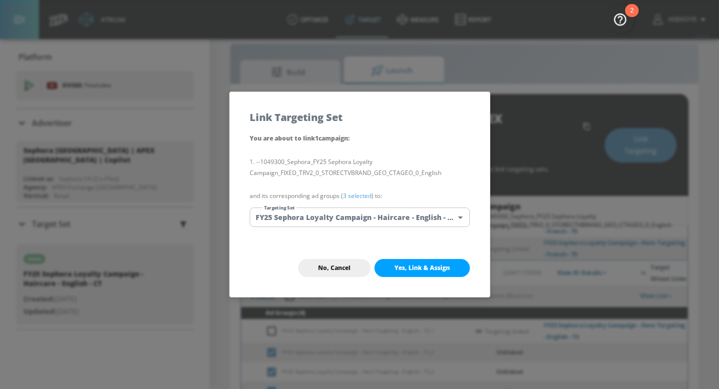
click at [391, 219] on body "Atrium optimize Target measure Report optimize Target measure Report v 4.25.4 A…" at bounding box center [359, 195] width 719 height 419
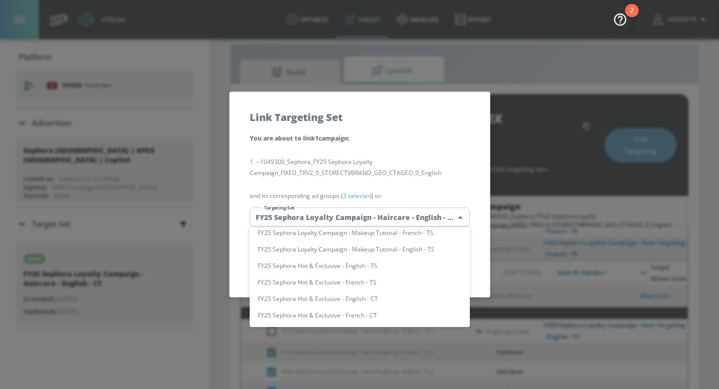
scroll to position [350, 0]
click at [612, 313] on div at bounding box center [359, 194] width 719 height 389
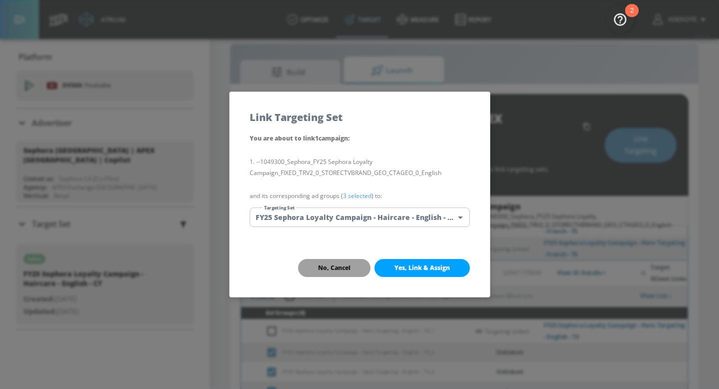
click at [339, 269] on span "No, Cancel" at bounding box center [334, 268] width 32 height 8
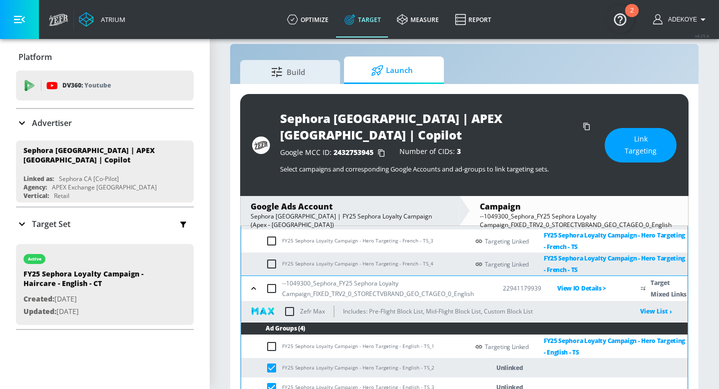
scroll to position [251, 0]
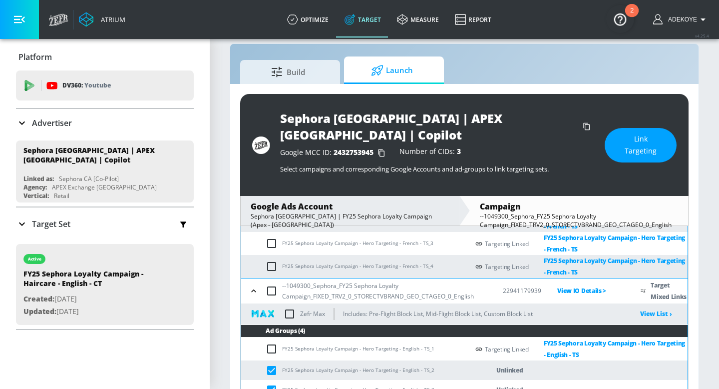
click at [628, 135] on span "Link Targeting" at bounding box center [641, 145] width 32 height 24
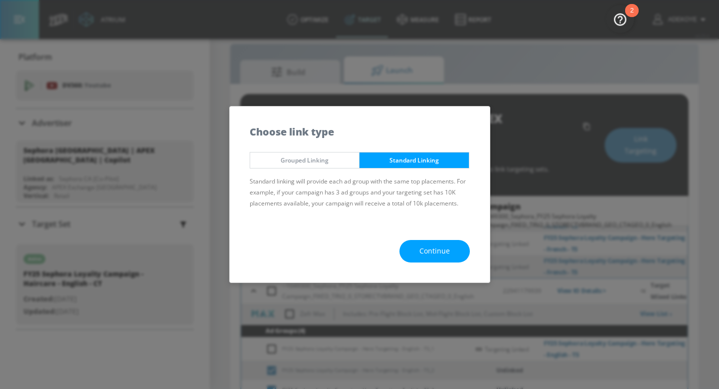
click at [451, 253] on button "Continue" at bounding box center [435, 251] width 70 height 22
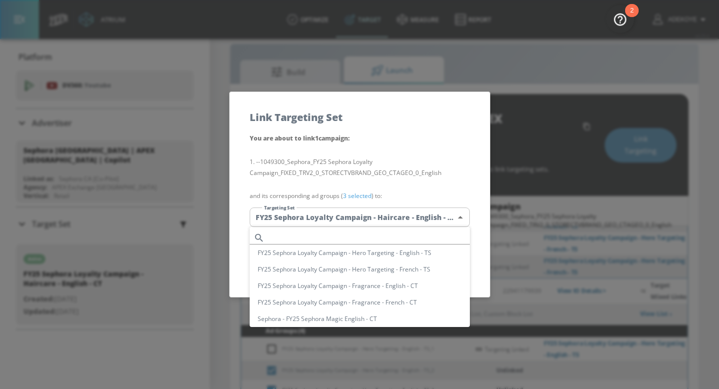
click at [358, 217] on body "Atrium optimize Target measure Report optimize Target measure Report v 4.25.4 A…" at bounding box center [359, 195] width 719 height 419
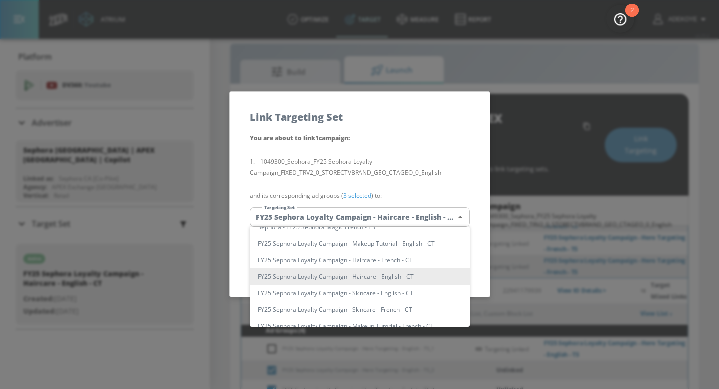
scroll to position [0, 0]
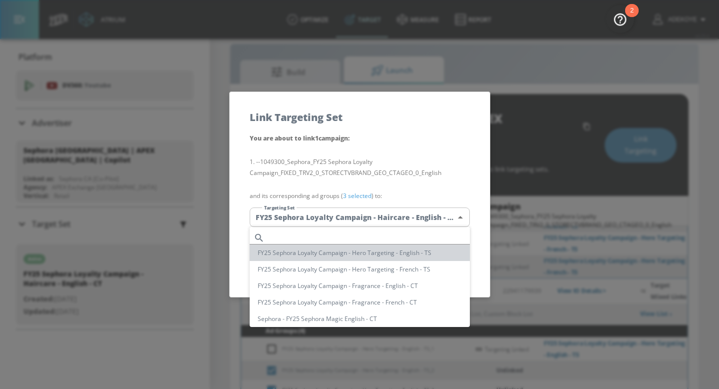
click at [360, 253] on li "FY25 Sephora Loyalty Campaign - Hero Targeting - English - TS" at bounding box center [360, 252] width 220 height 16
type input "6f917c9f-4c20-40c9-86b6-c071758da881"
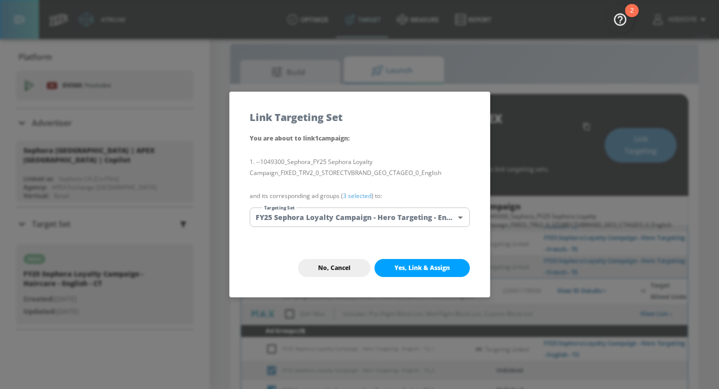
click at [431, 266] on span "Yes, Link & Assign" at bounding box center [422, 268] width 55 height 8
checkbox input "false"
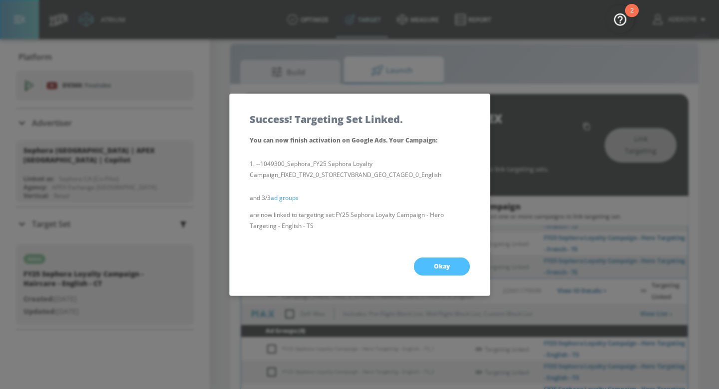
click at [437, 262] on span "Okay" at bounding box center [442, 266] width 16 height 8
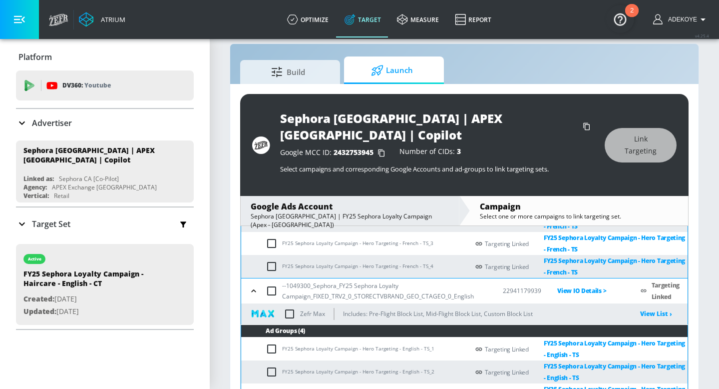
scroll to position [287, 0]
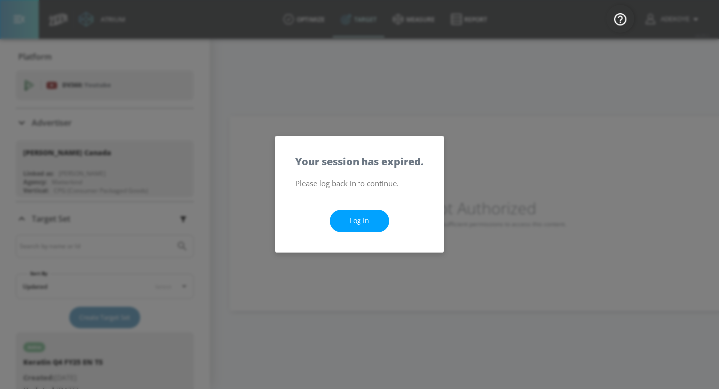
scroll to position [185, 0]
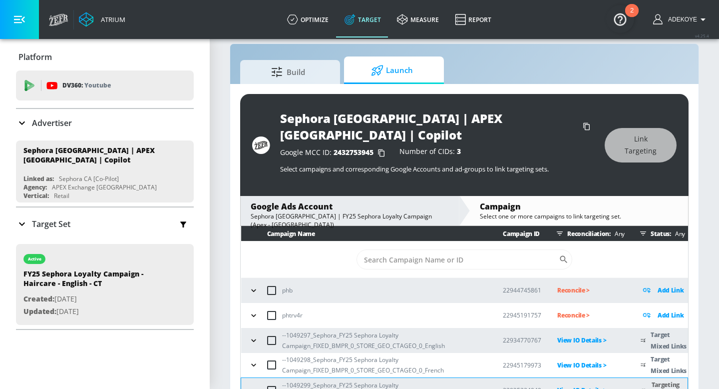
scroll to position [287, 0]
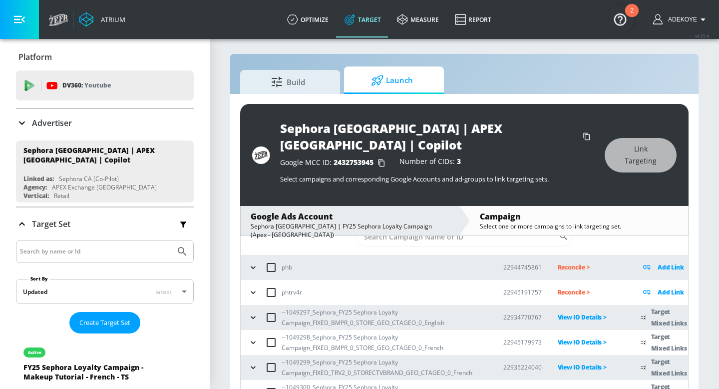
scroll to position [14, 0]
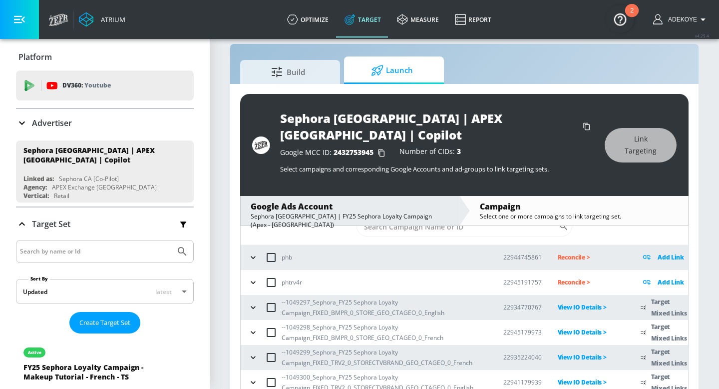
click at [252, 377] on icon "button" at bounding box center [253, 382] width 10 height 10
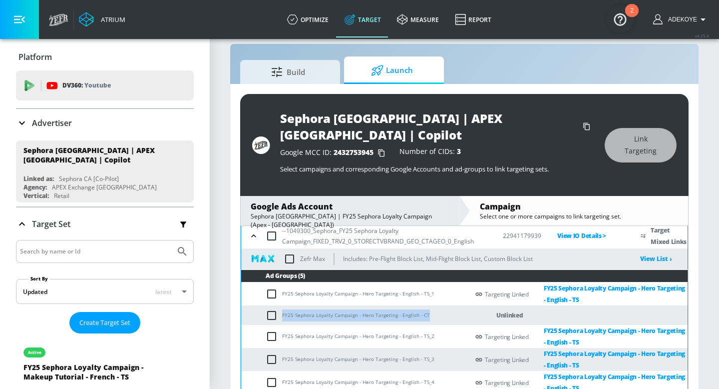
drag, startPoint x: 426, startPoint y: 297, endPoint x: 280, endPoint y: 300, distance: 146.4
click at [280, 305] on td "FY25 Sephora Loyalty Campaign - Hero Targeting - English - CT" at bounding box center [355, 314] width 228 height 19
click at [274, 309] on input "checkbox" at bounding box center [274, 315] width 16 height 12
checkbox input "true"
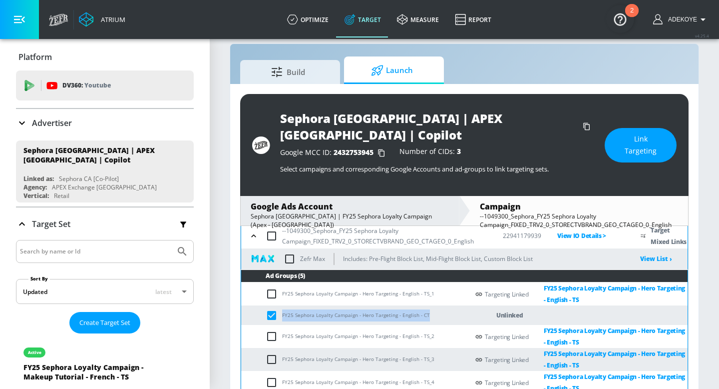
click at [625, 135] on span "Link Targeting" at bounding box center [641, 145] width 32 height 24
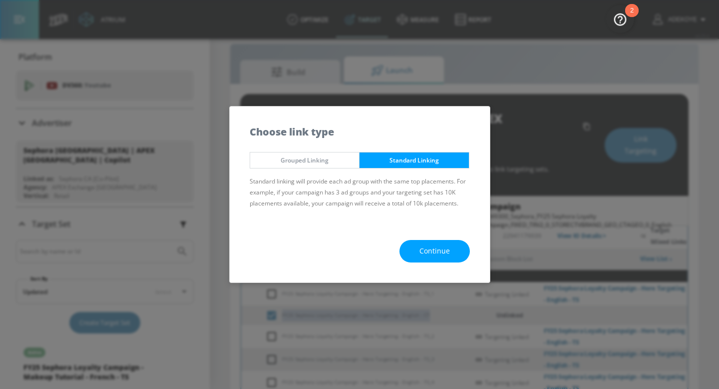
click at [449, 252] on span "Continue" at bounding box center [434, 251] width 30 height 12
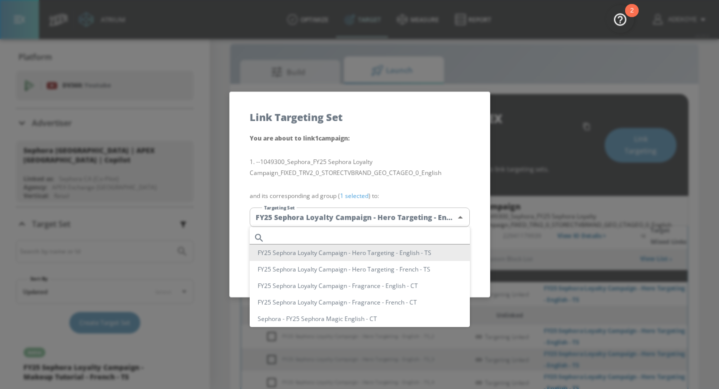
click at [388, 219] on body "Atrium optimize Target measure Report optimize Target measure Report v 4.25.4 A…" at bounding box center [359, 195] width 719 height 419
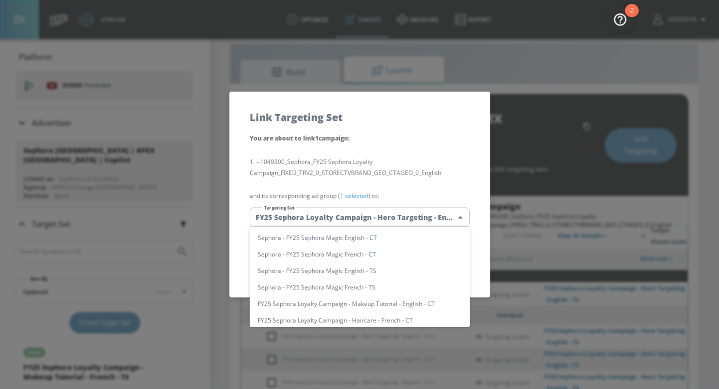
scroll to position [0, 0]
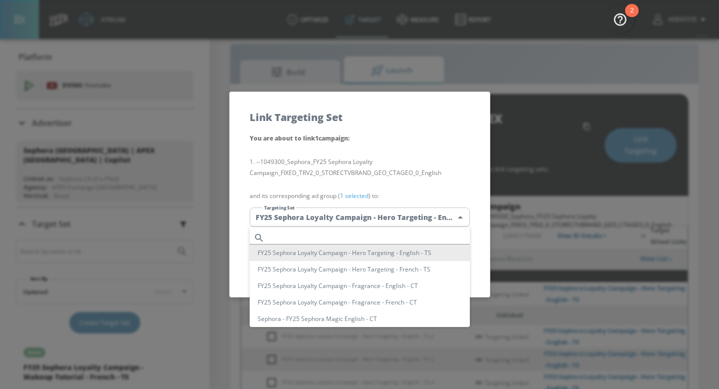
click at [371, 231] on input "text" at bounding box center [369, 237] width 201 height 13
paste input "22934770767"
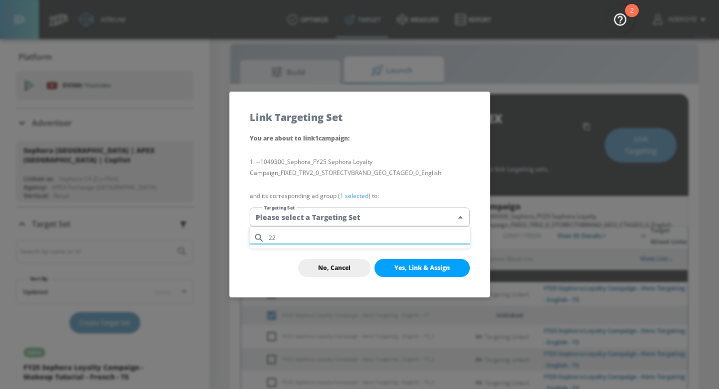
type input "2"
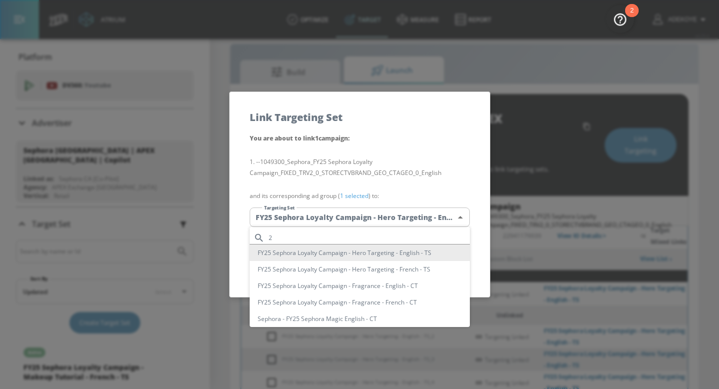
scroll to position [350, 0]
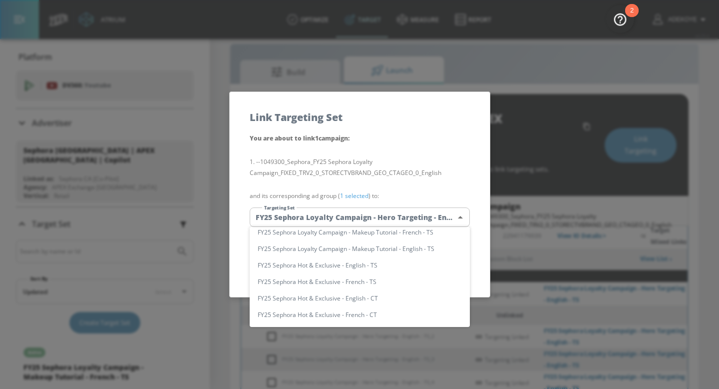
click at [568, 227] on div at bounding box center [359, 194] width 719 height 389
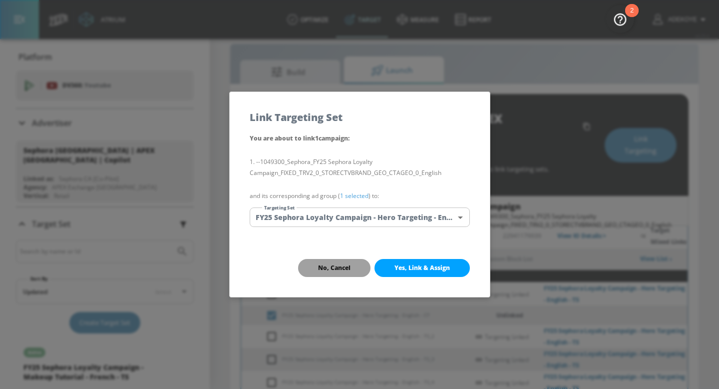
click at [338, 268] on span "No, Cancel" at bounding box center [334, 268] width 32 height 8
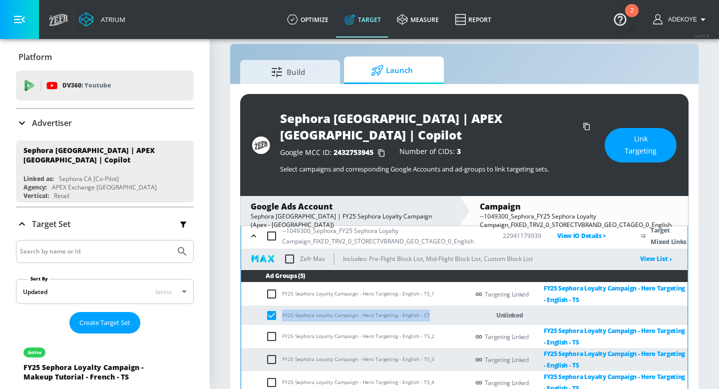
drag, startPoint x: 425, startPoint y: 296, endPoint x: 280, endPoint y: 301, distance: 145.9
click at [280, 305] on td "FY25 Sephora Loyalty Campaign - Hero Targeting - English - CT" at bounding box center [355, 314] width 228 height 19
copy td "FY25 Sephora Loyalty Campaign - Hero Targeting - English - CT"
click at [636, 142] on button "Link Targeting" at bounding box center [641, 145] width 72 height 34
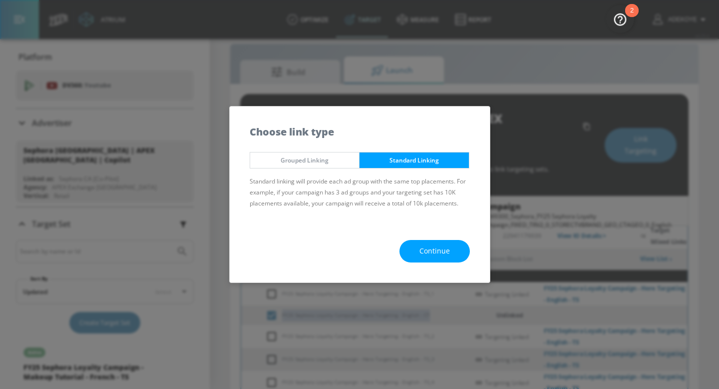
click at [423, 255] on span "Continue" at bounding box center [434, 251] width 30 height 12
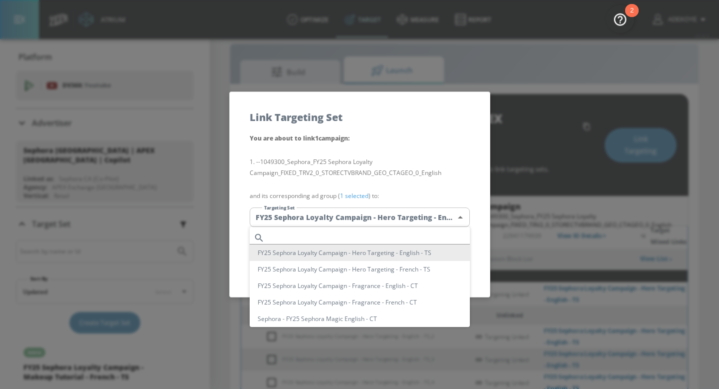
click at [388, 217] on body "Atrium optimize Target measure Report optimize Target measure Report v 4.25.4 A…" at bounding box center [359, 195] width 719 height 419
click at [374, 235] on input "text" at bounding box center [369, 237] width 201 height 13
paste input "FY25 Sephora Loyalty Campaign - Hero Targeting - English - CT"
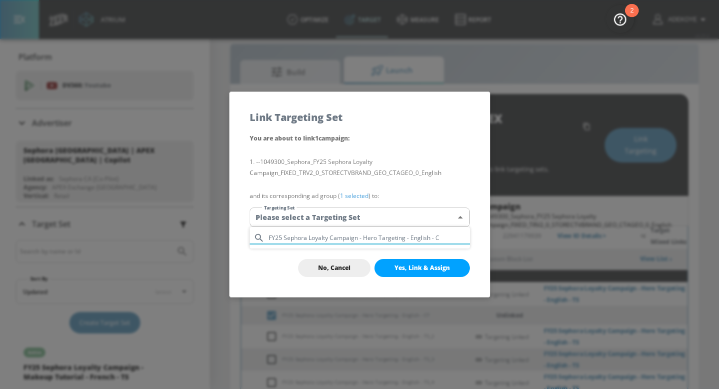
type input "FY25 Sephora Loyalty Campaign - Hero Targeting - English -"
